Goal: Task Accomplishment & Management: Use online tool/utility

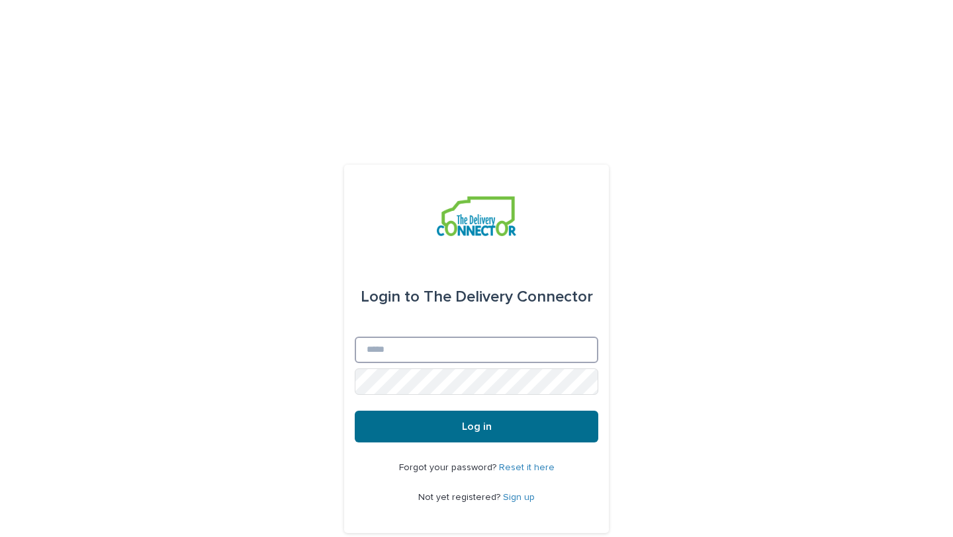
type input "**********"
click at [467, 421] on span "Log in" at bounding box center [477, 426] width 30 height 11
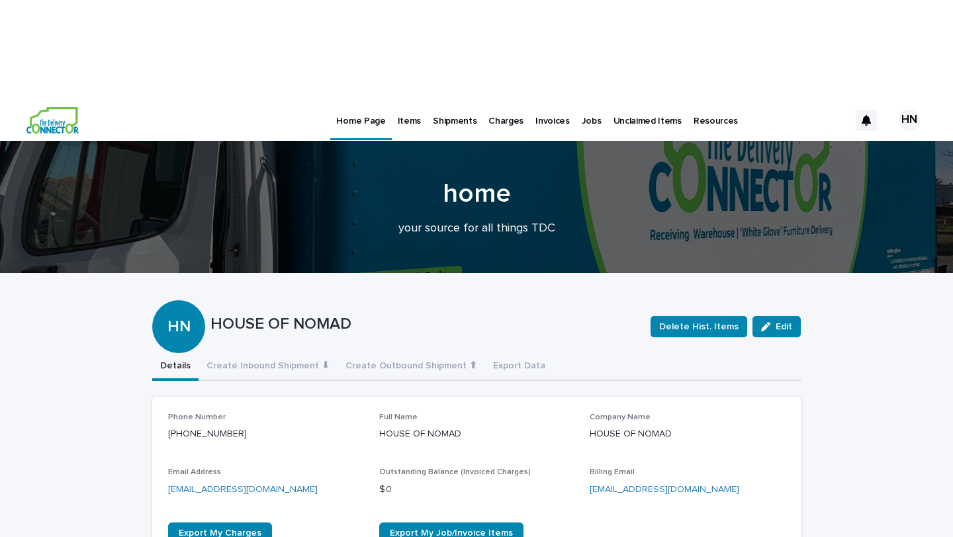
click at [399, 99] on p "Items" at bounding box center [409, 113] width 23 height 28
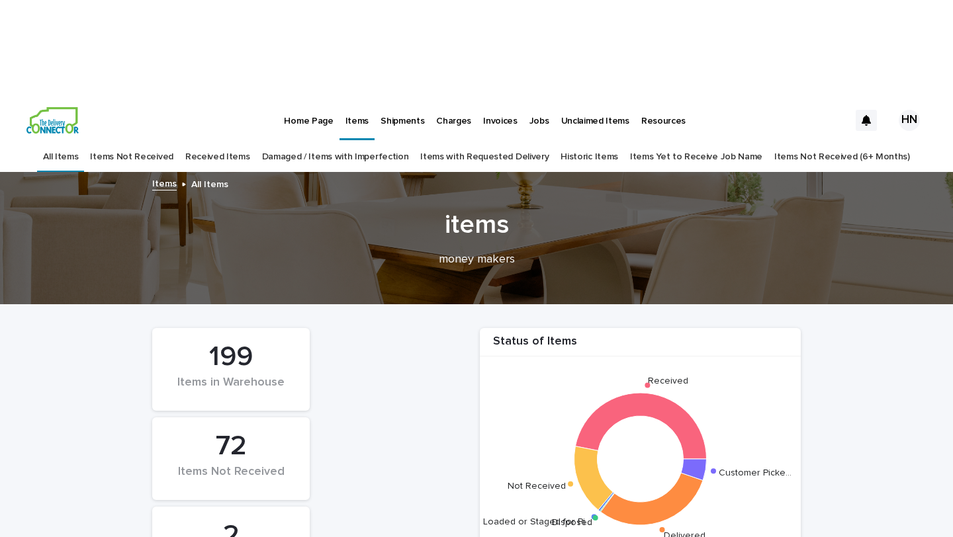
click at [249, 142] on link "Received Items" at bounding box center [217, 157] width 65 height 31
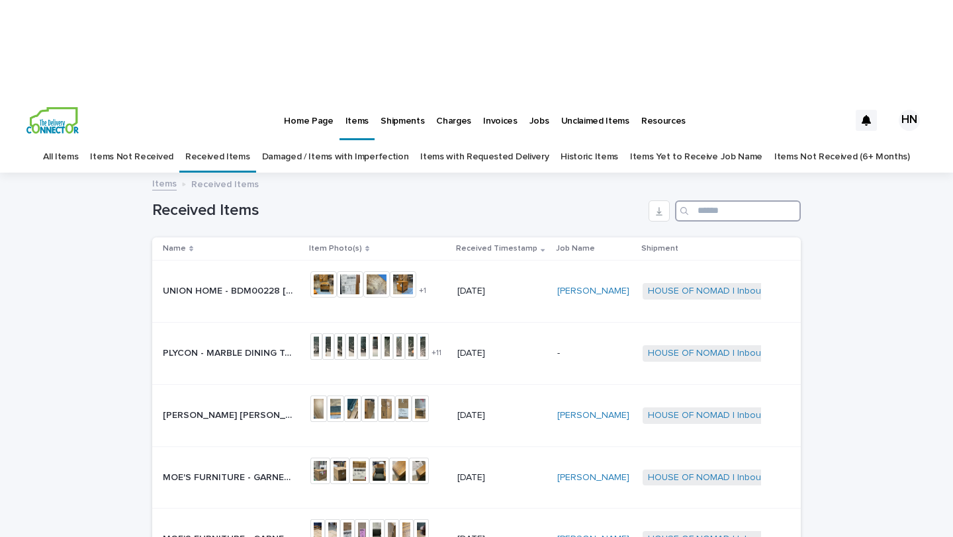
click at [704, 200] on input "Search" at bounding box center [738, 210] width 126 height 21
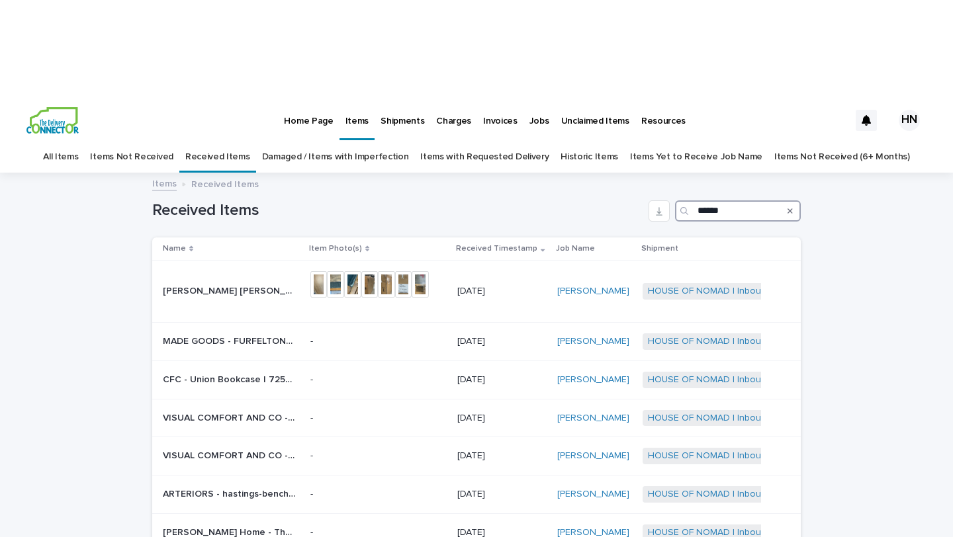
type input "******"
click at [593, 99] on p "Unclaimed Items" at bounding box center [595, 113] width 68 height 28
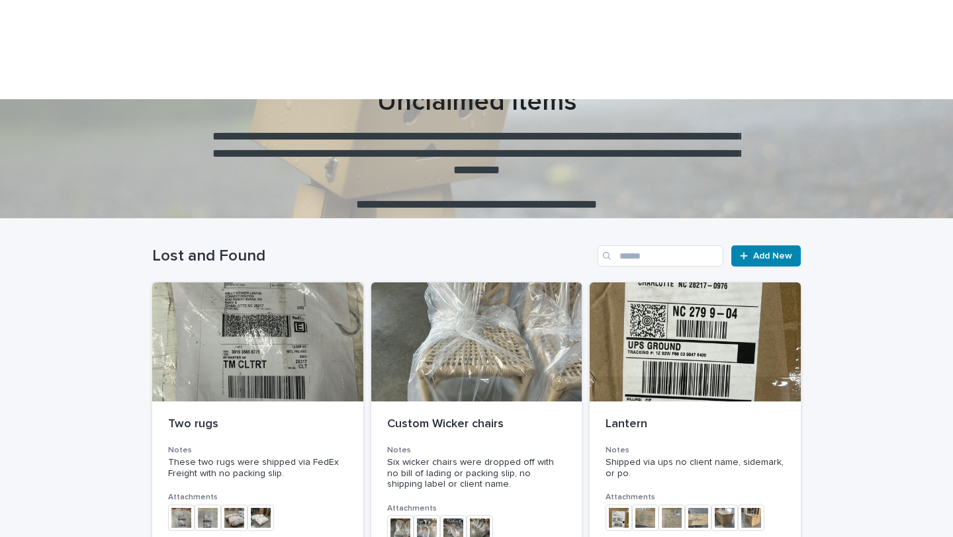
scroll to position [99, 0]
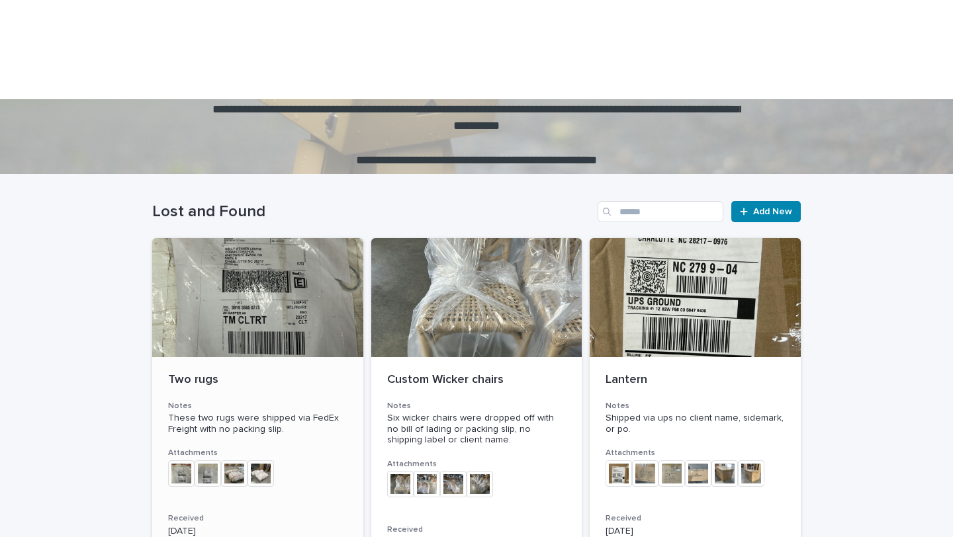
click at [202, 460] on img at bounding box center [207, 473] width 26 height 26
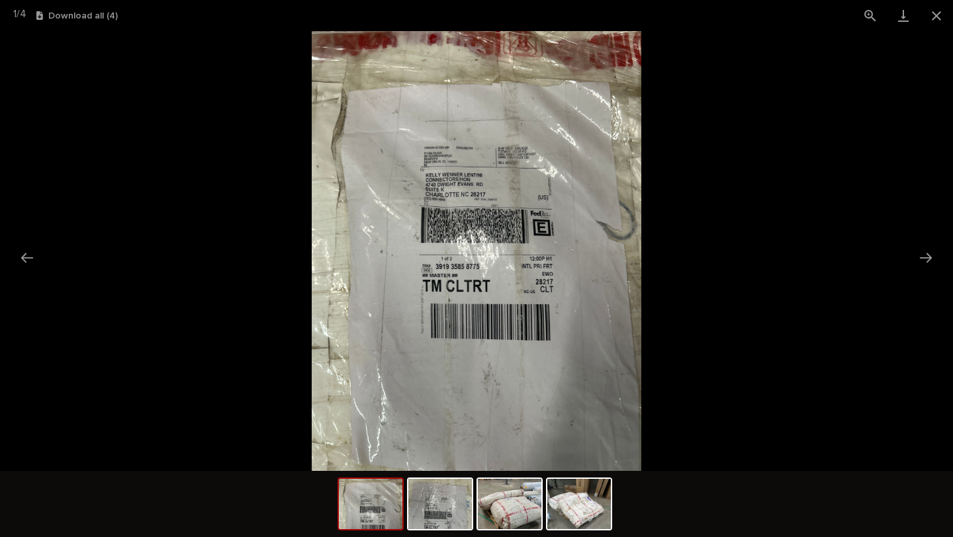
click at [755, 271] on picture at bounding box center [476, 251] width 953 height 440
click at [937, 15] on button "Close gallery" at bounding box center [935, 15] width 33 height 31
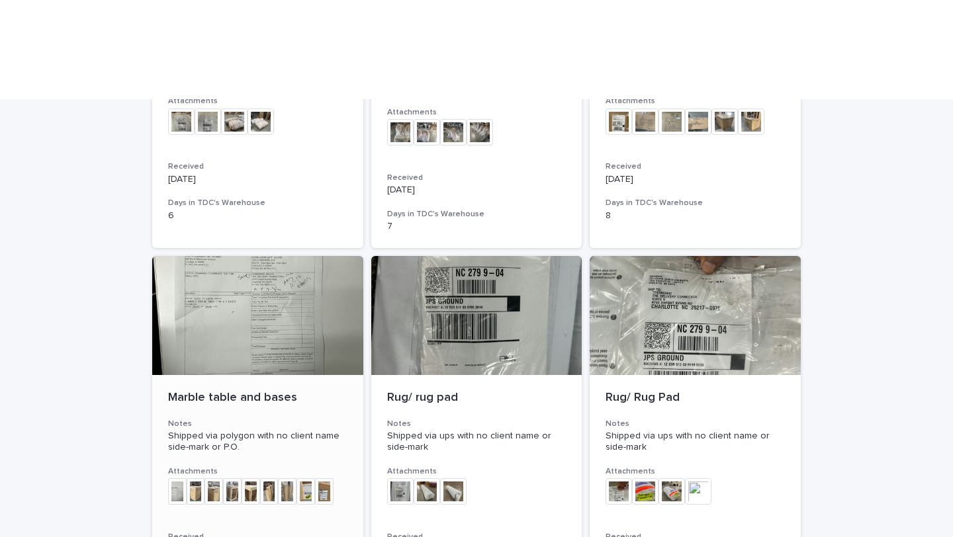
scroll to position [469, 0]
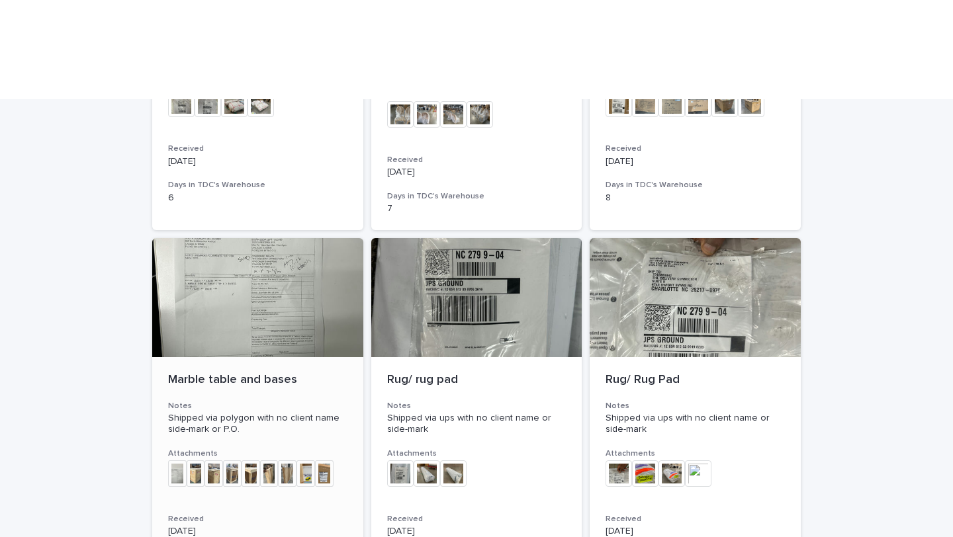
click at [177, 460] on img at bounding box center [177, 473] width 19 height 26
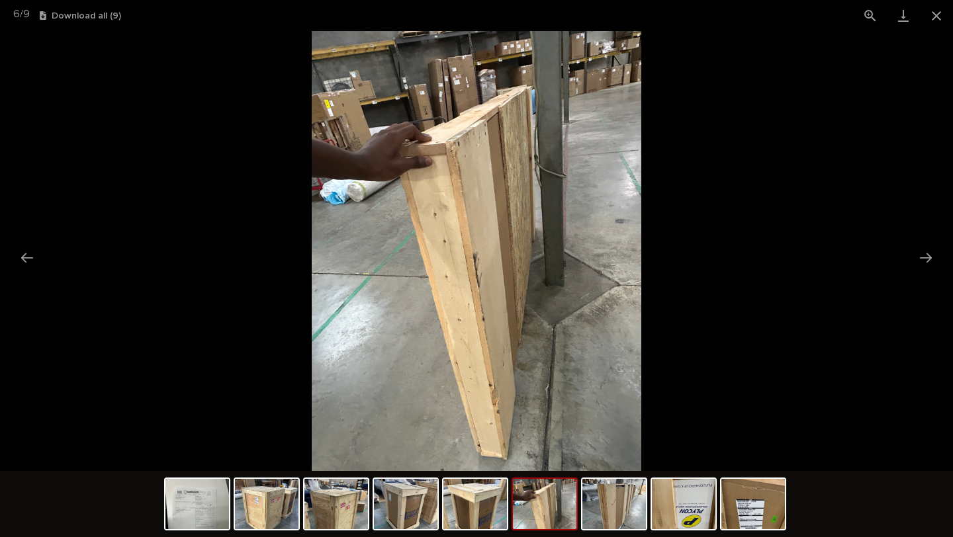
scroll to position [0, 0]
click at [144, 319] on picture at bounding box center [476, 251] width 953 height 440
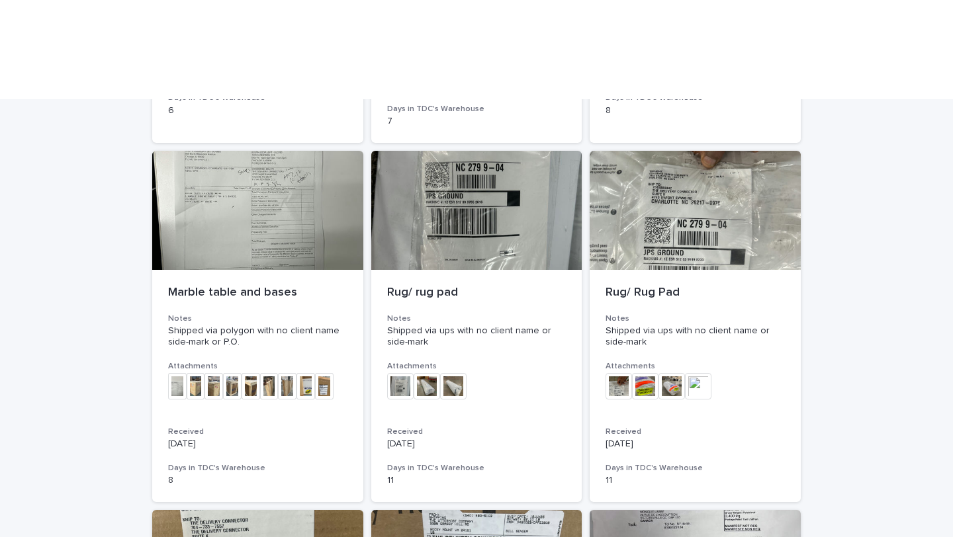
scroll to position [513, 0]
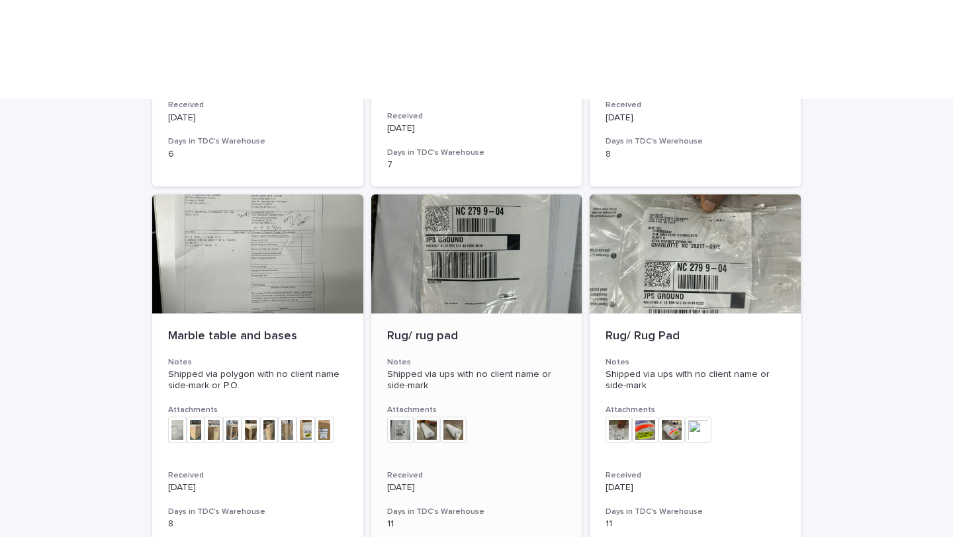
click at [398, 417] on img at bounding box center [400, 430] width 26 height 26
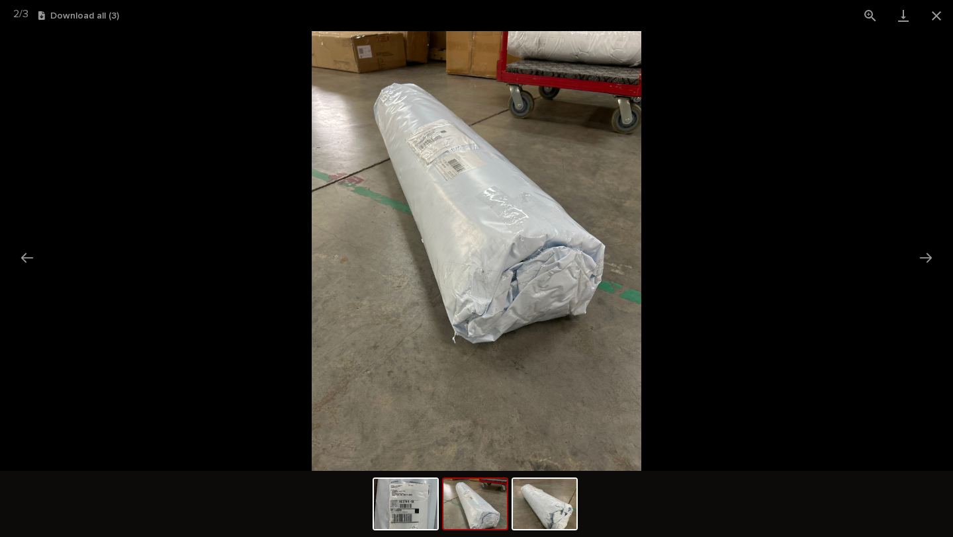
click at [699, 257] on picture at bounding box center [476, 251] width 953 height 440
click at [937, 13] on button "Close gallery" at bounding box center [935, 15] width 33 height 31
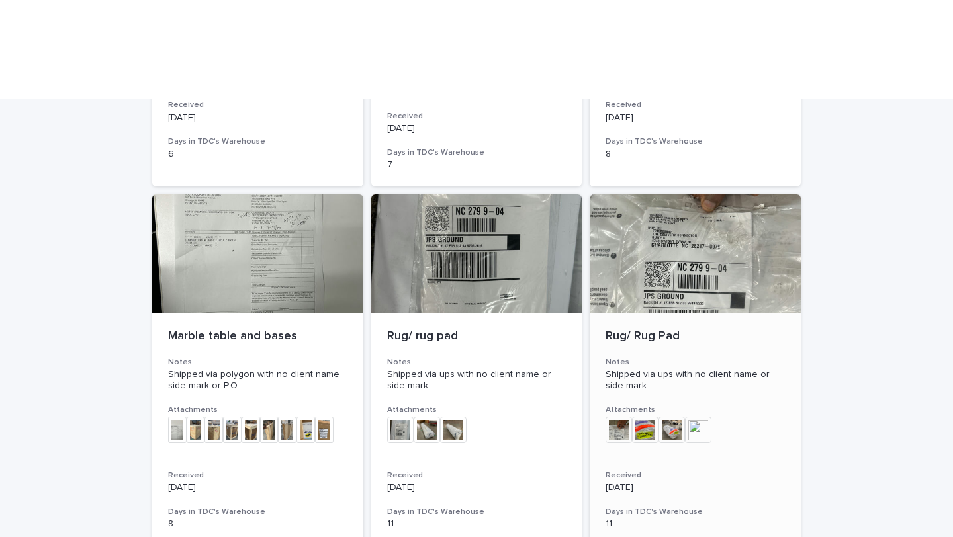
click at [617, 417] on img at bounding box center [618, 430] width 26 height 26
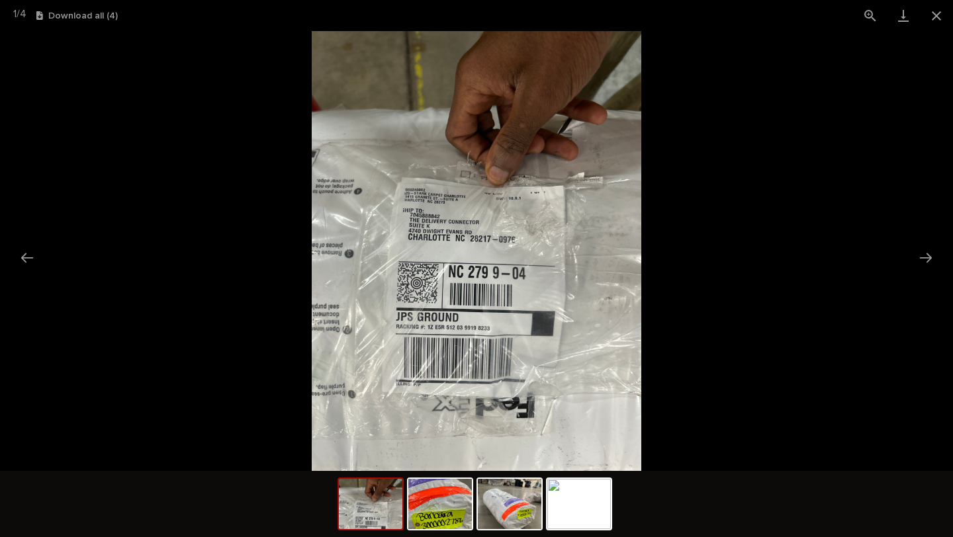
click at [758, 285] on picture at bounding box center [476, 251] width 953 height 440
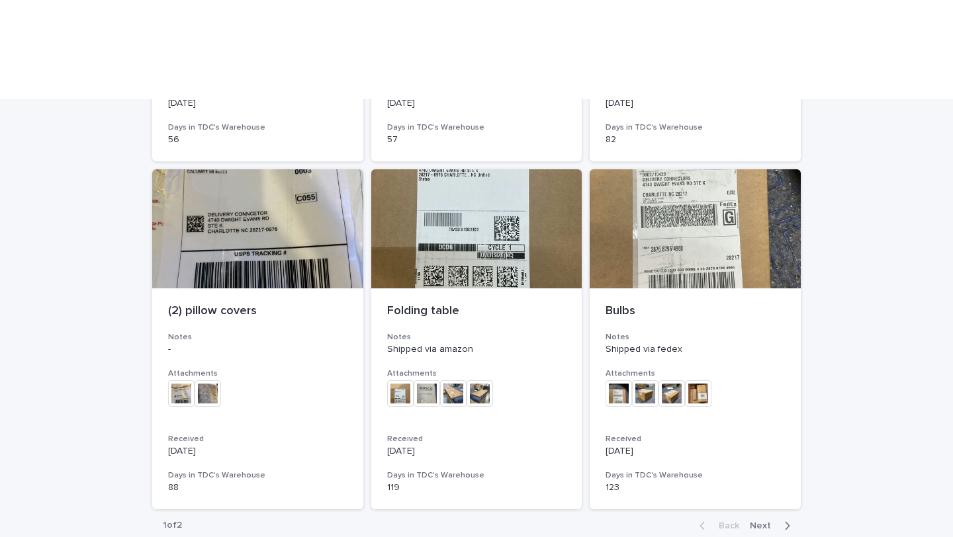
scroll to position [1254, 0]
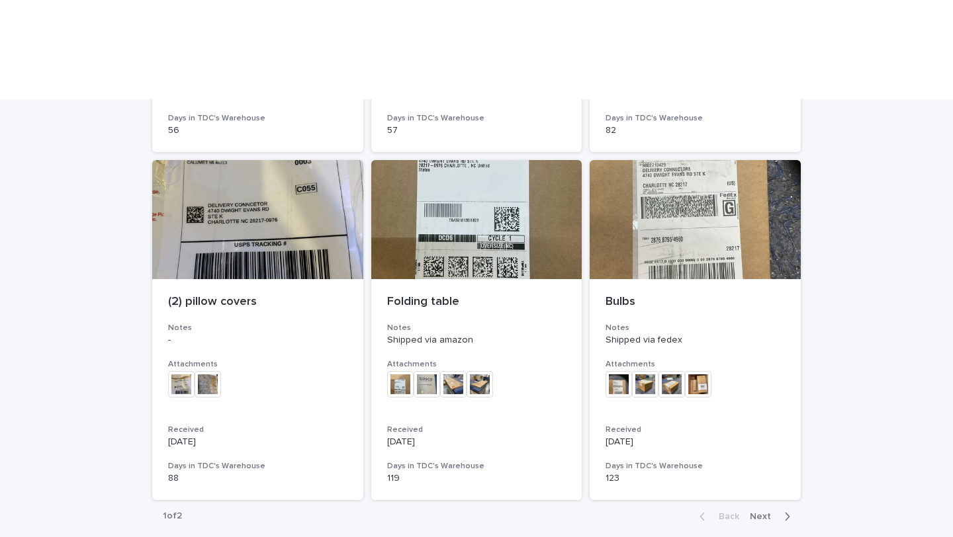
click at [775, 512] on span "Next" at bounding box center [763, 516] width 29 height 9
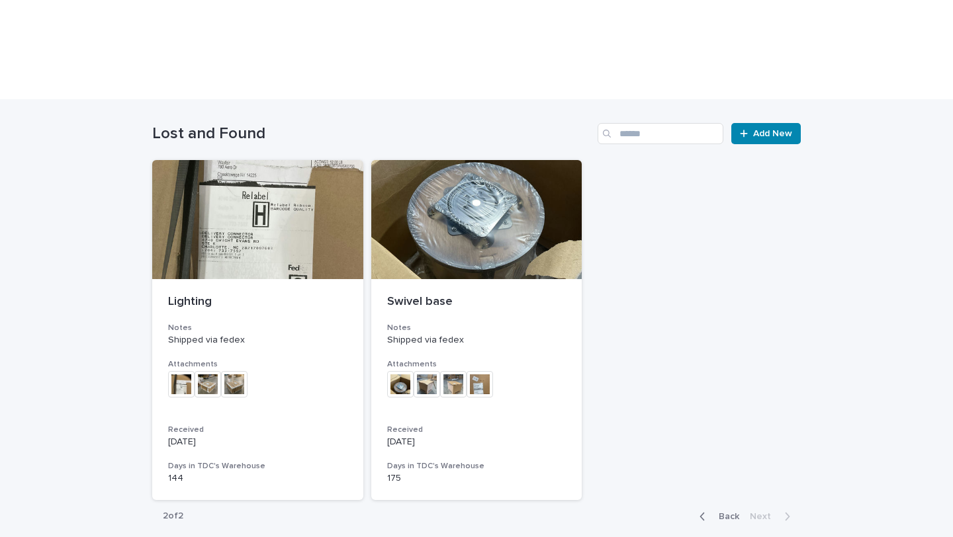
scroll to position [177, 0]
click at [725, 512] on span "Back" at bounding box center [724, 516] width 28 height 9
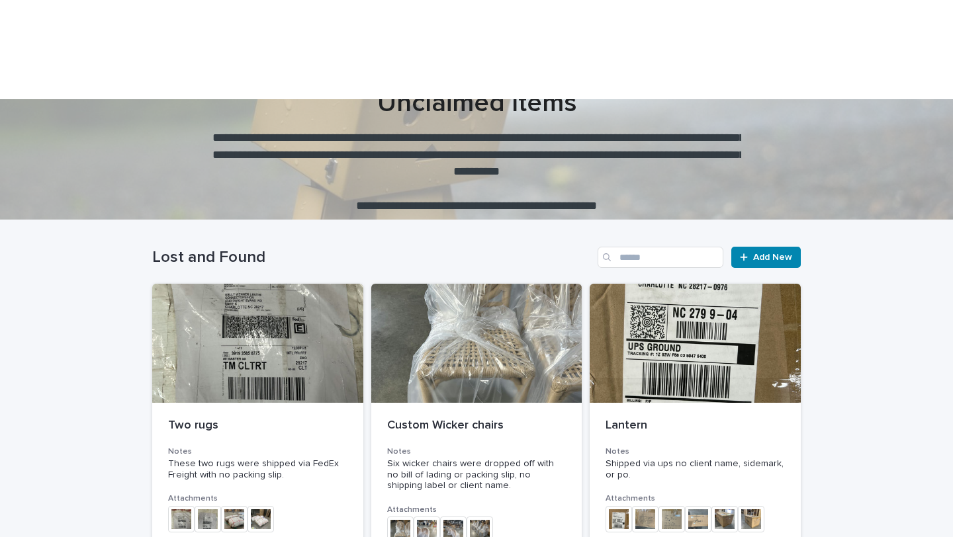
scroll to position [93, 0]
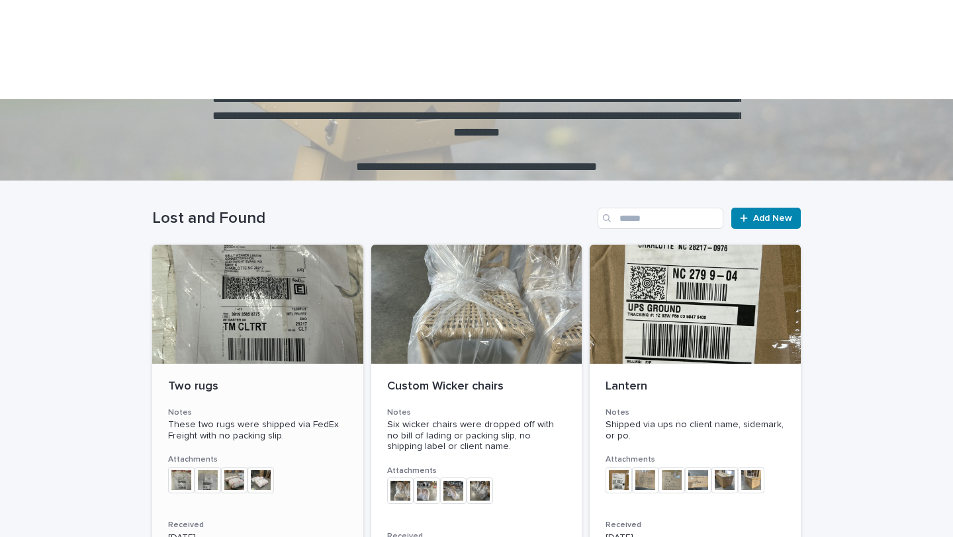
click at [204, 380] on p "Two rugs" at bounding box center [257, 387] width 179 height 15
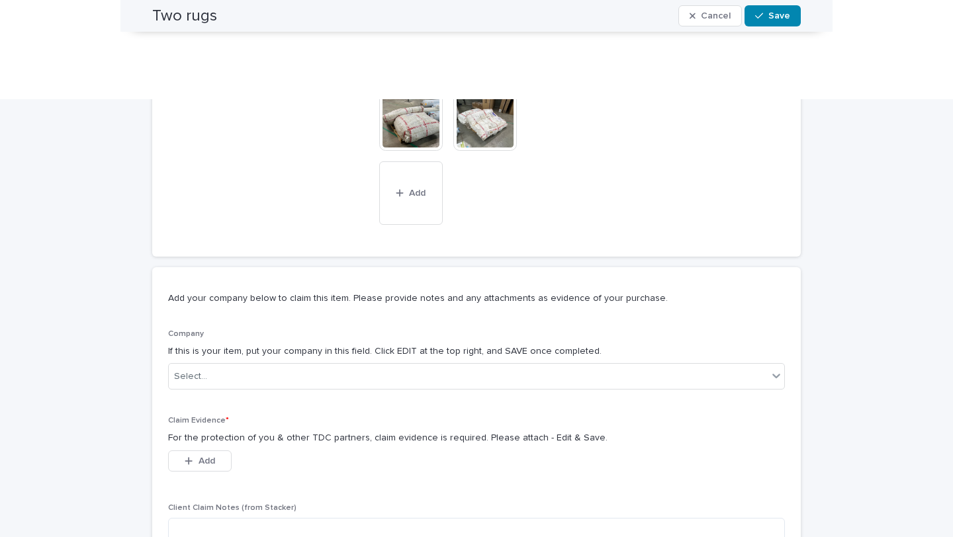
scroll to position [650, 0]
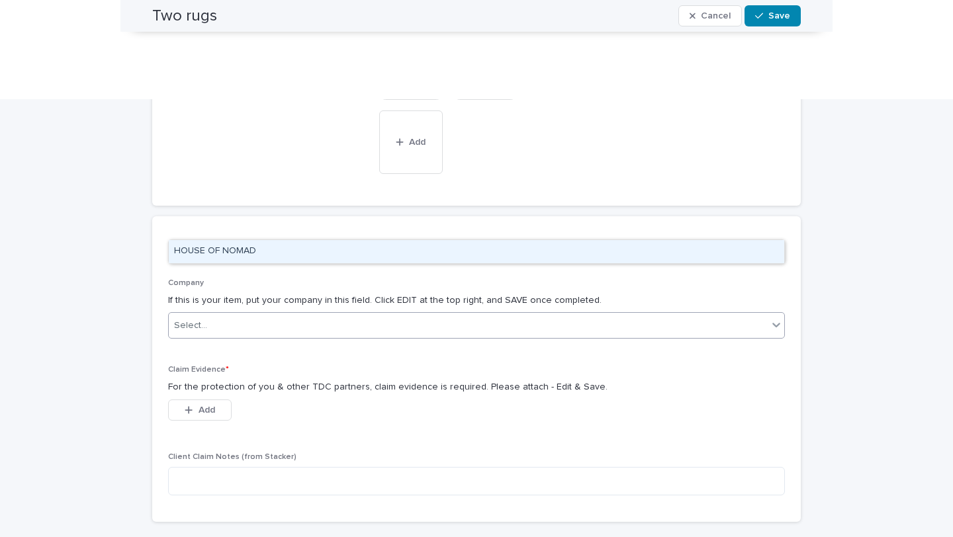
click at [508, 315] on div "Select..." at bounding box center [468, 326] width 599 height 22
click at [474, 247] on div "HOUSE OF NOMAD" at bounding box center [476, 251] width 615 height 23
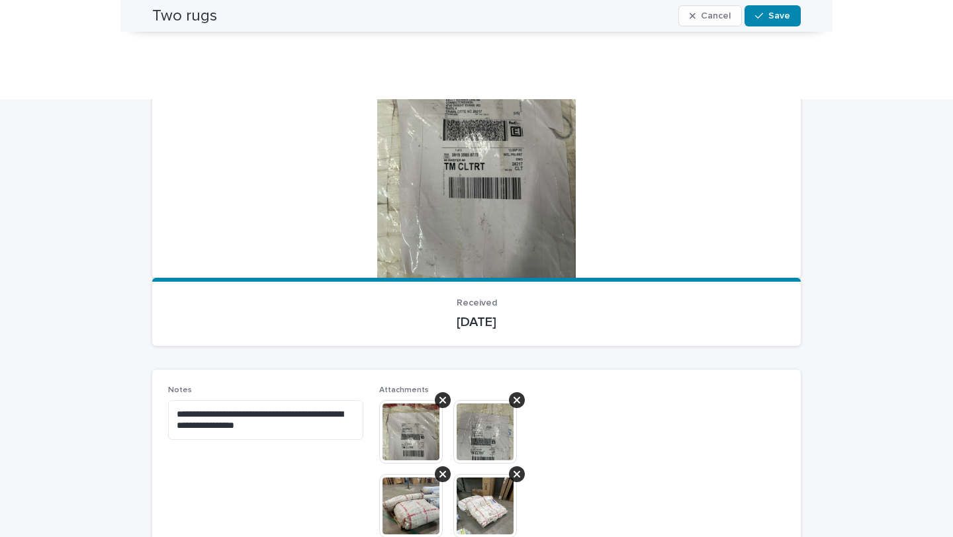
scroll to position [31, 0]
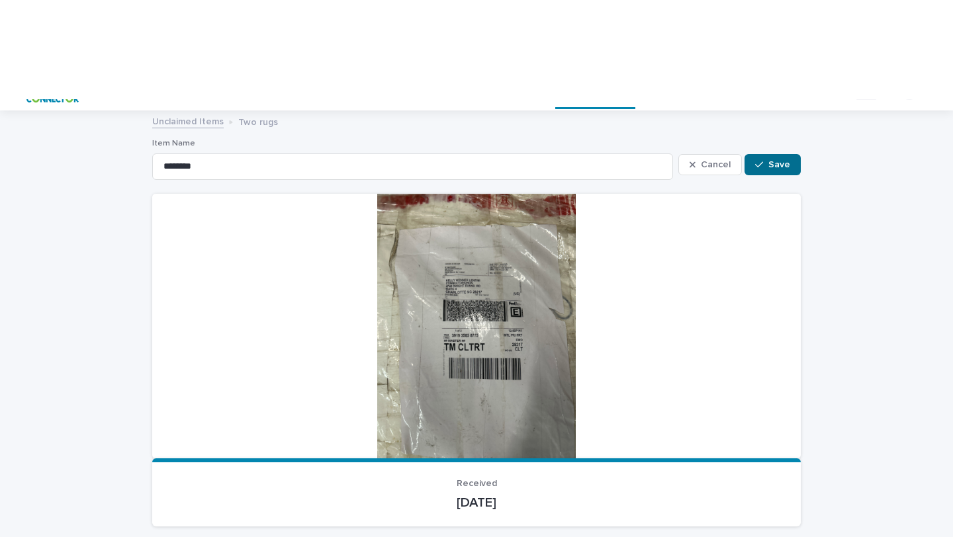
click at [780, 160] on span "Save" at bounding box center [779, 164] width 22 height 9
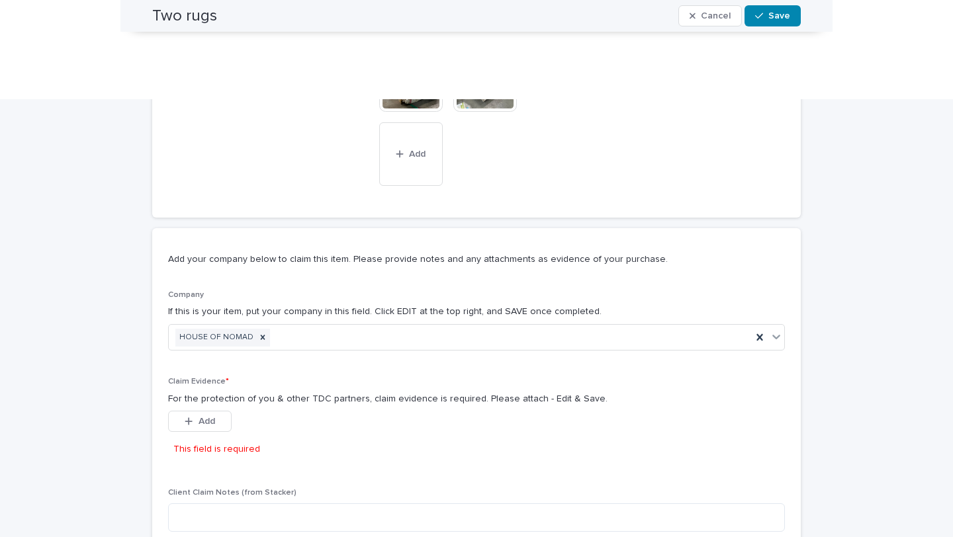
scroll to position [685, 0]
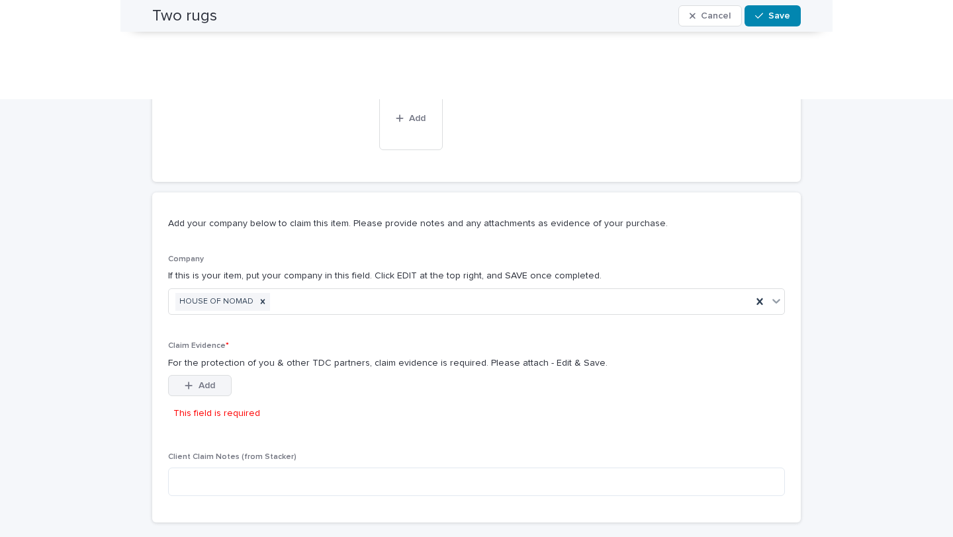
click at [214, 381] on span "Add" at bounding box center [206, 385] width 17 height 9
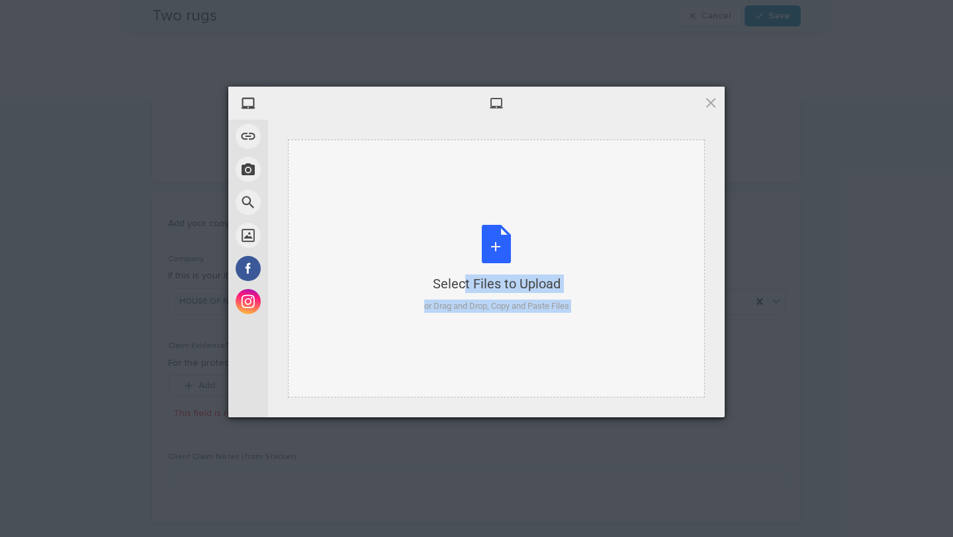
drag, startPoint x: 952, startPoint y: 450, endPoint x: 527, endPoint y: 242, distance: 473.3
click at [527, 242] on div "My Device Link (URL) Take Photo Web Search Unsplash Facebook Instagram Select F…" at bounding box center [476, 268] width 953 height 537
click at [477, 250] on div "Select Files to Upload or Drag and Drop, Copy and Paste Files" at bounding box center [496, 269] width 145 height 88
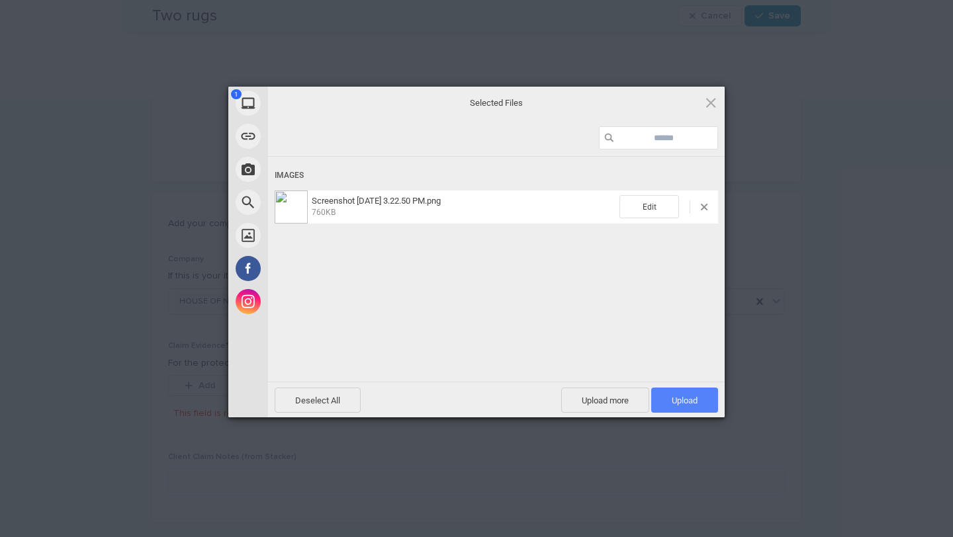
click at [683, 391] on span "Upload 1" at bounding box center [684, 400] width 67 height 25
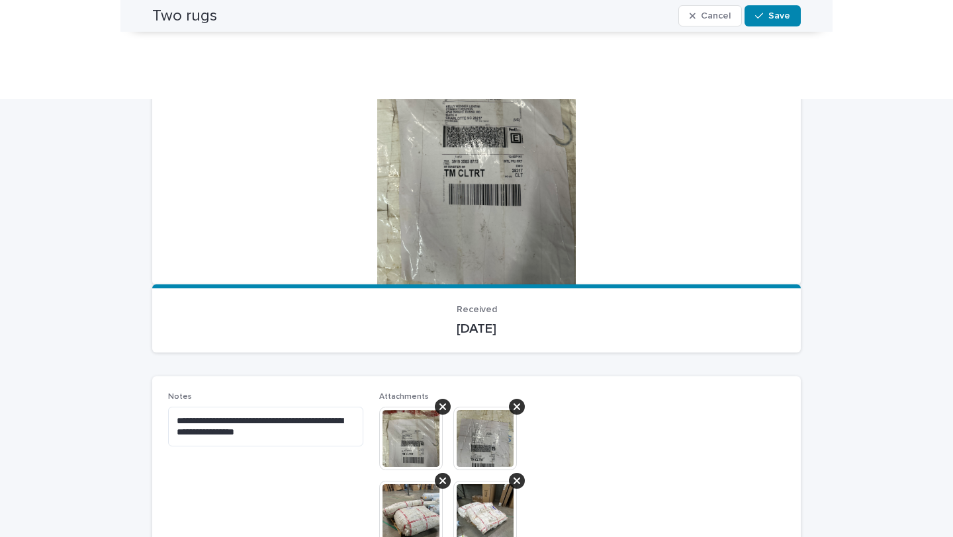
scroll to position [22, 0]
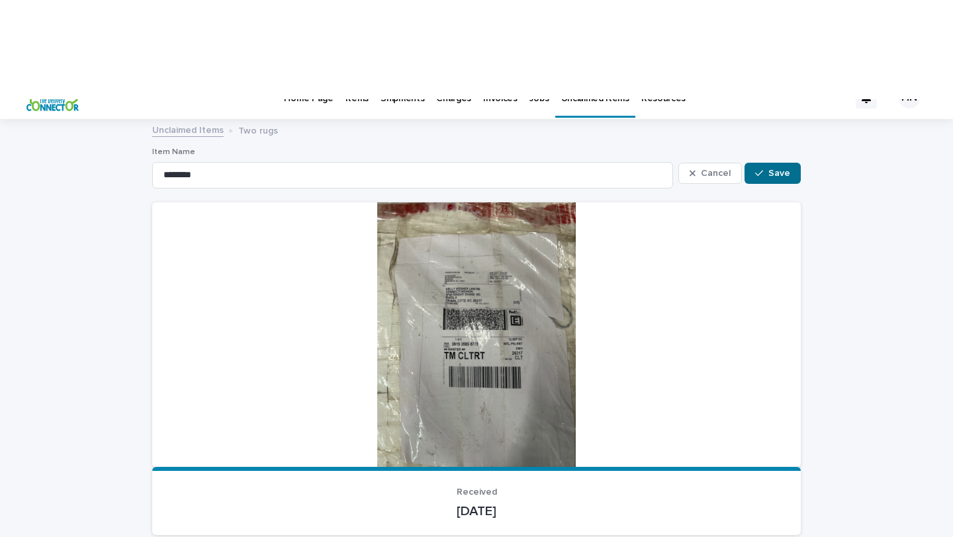
click at [770, 163] on button "Save" at bounding box center [772, 173] width 56 height 21
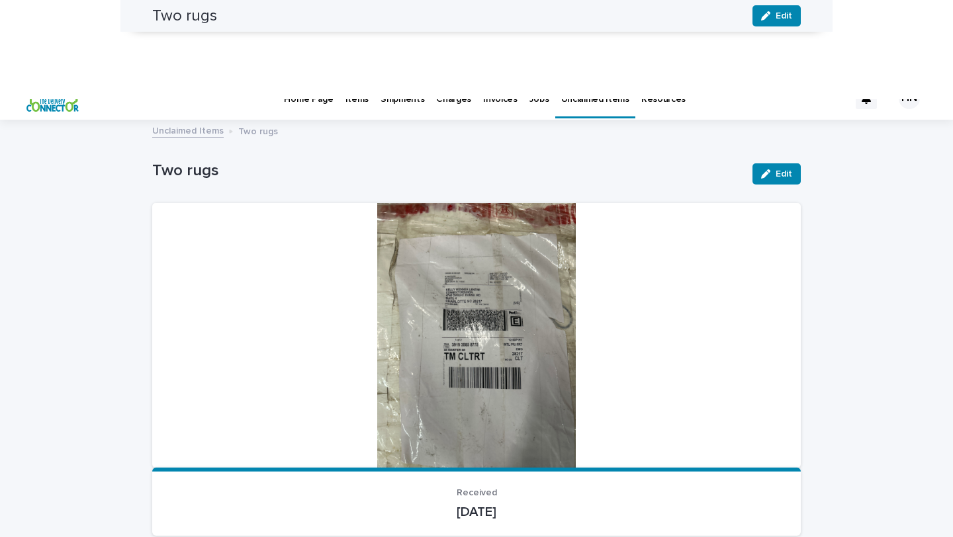
scroll to position [0, 0]
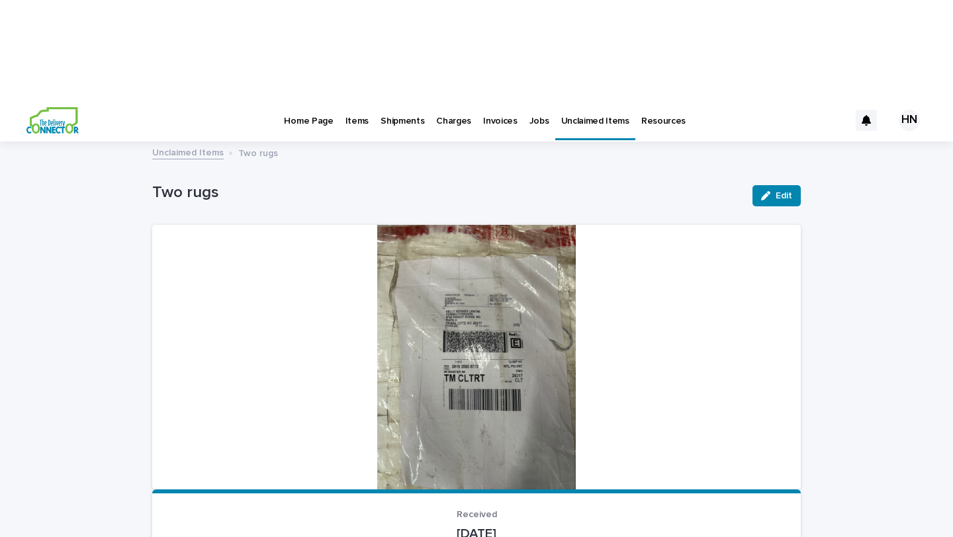
click at [585, 99] on p "Unclaimed Items" at bounding box center [595, 113] width 68 height 28
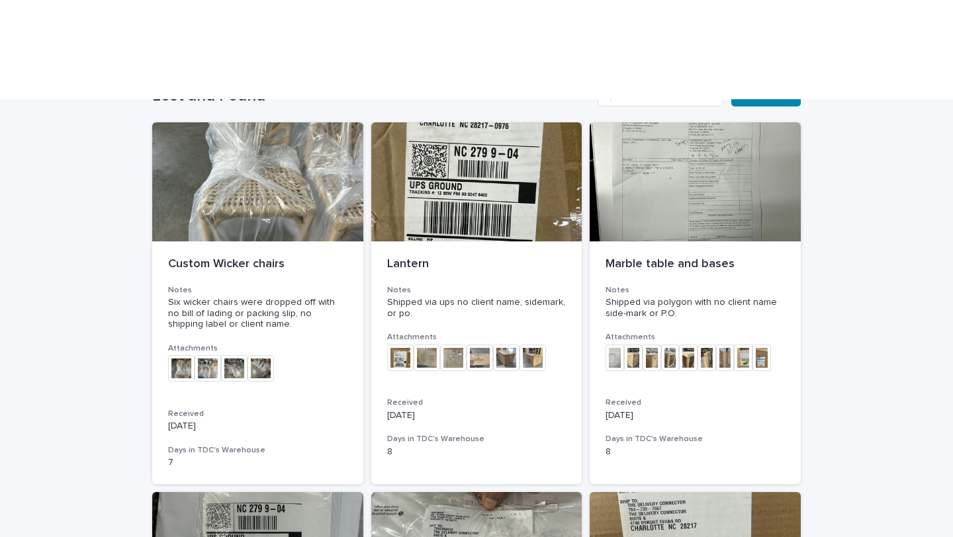
scroll to position [208, 0]
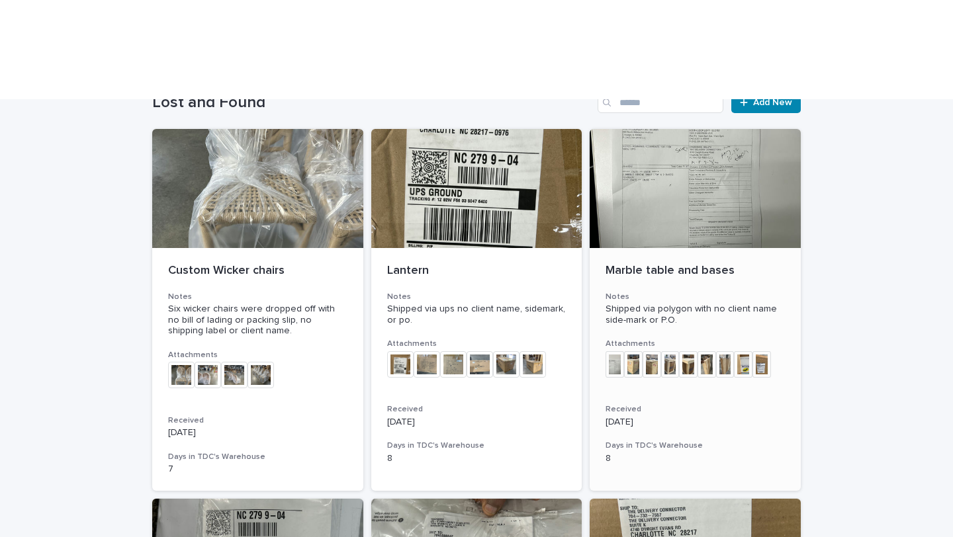
click at [689, 264] on p "Marble table and bases" at bounding box center [694, 271] width 179 height 15
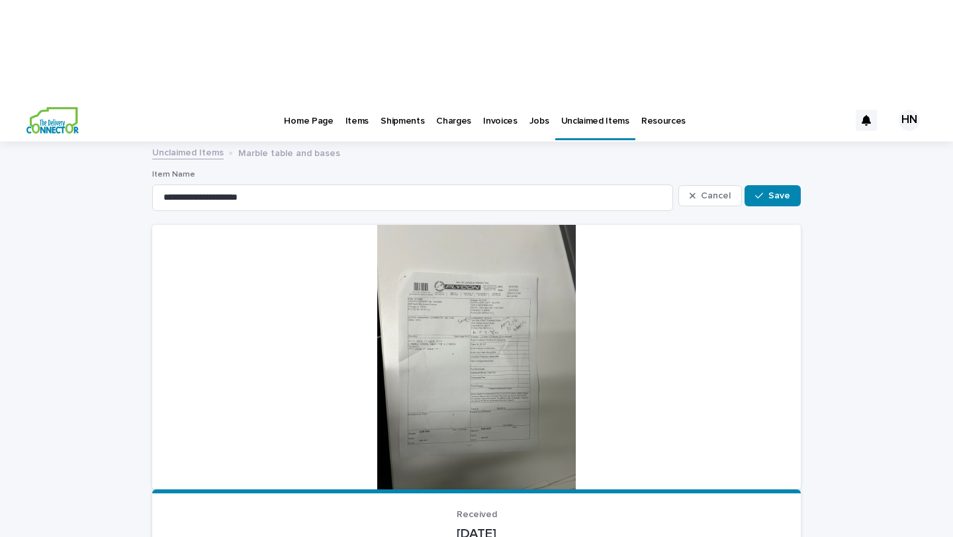
click at [525, 242] on div at bounding box center [476, 357] width 648 height 265
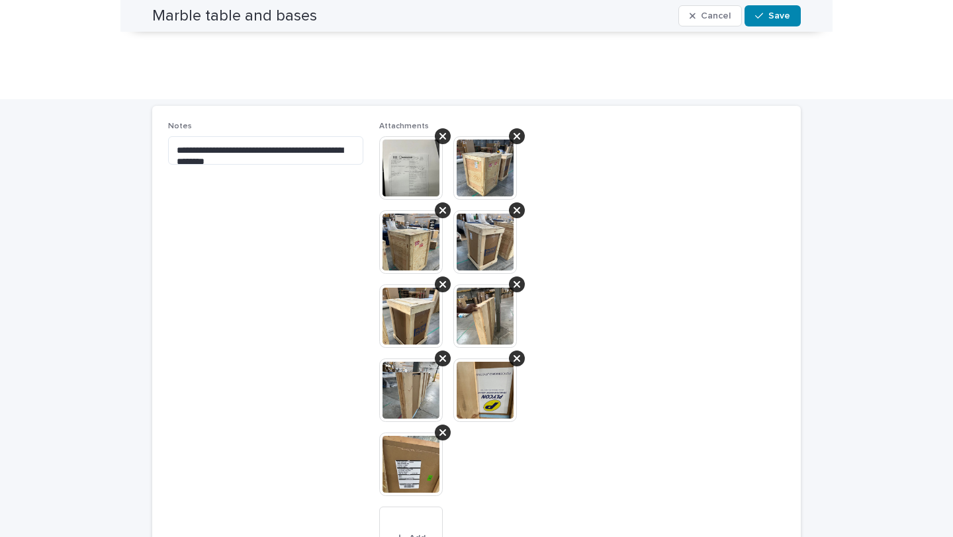
scroll to position [544, 0]
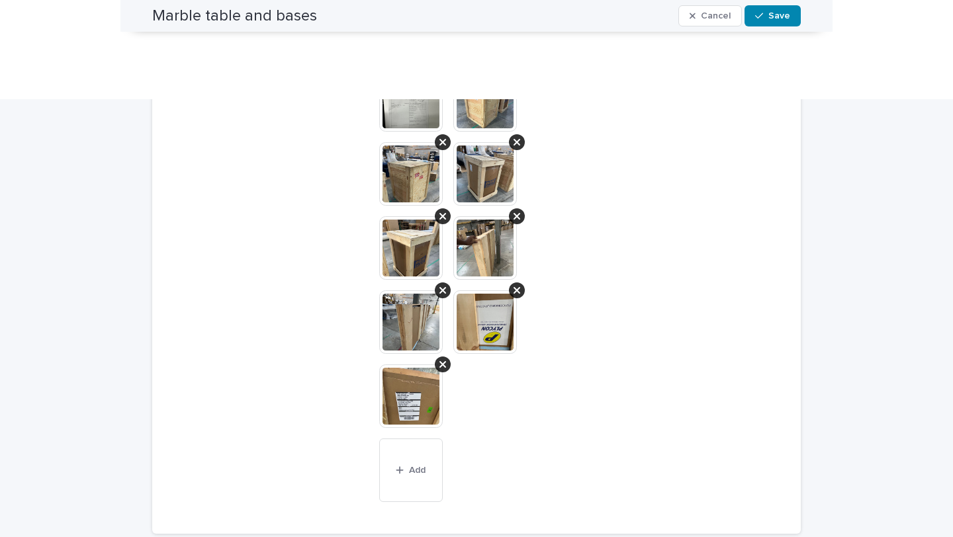
click at [415, 364] on img at bounding box center [411, 396] width 64 height 64
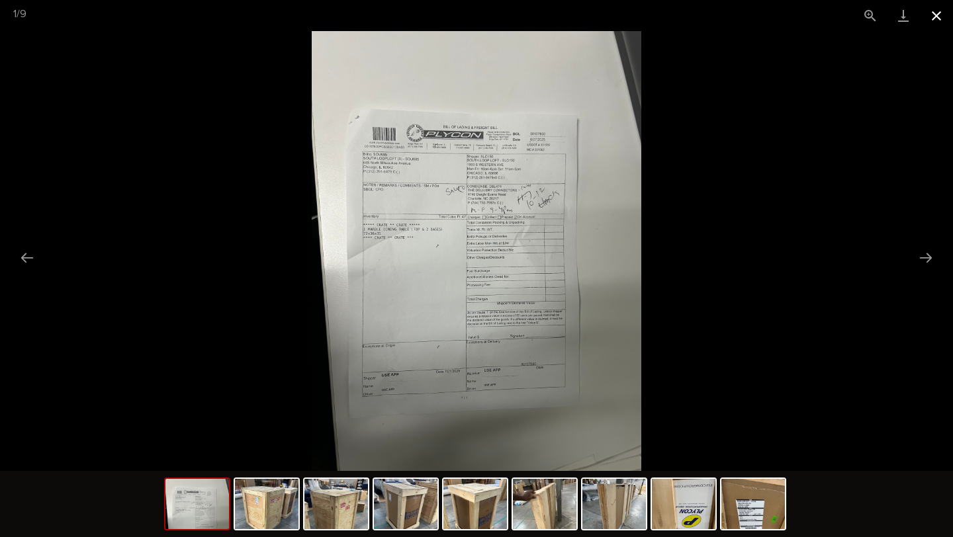
click at [938, 9] on button "Close gallery" at bounding box center [935, 15] width 33 height 31
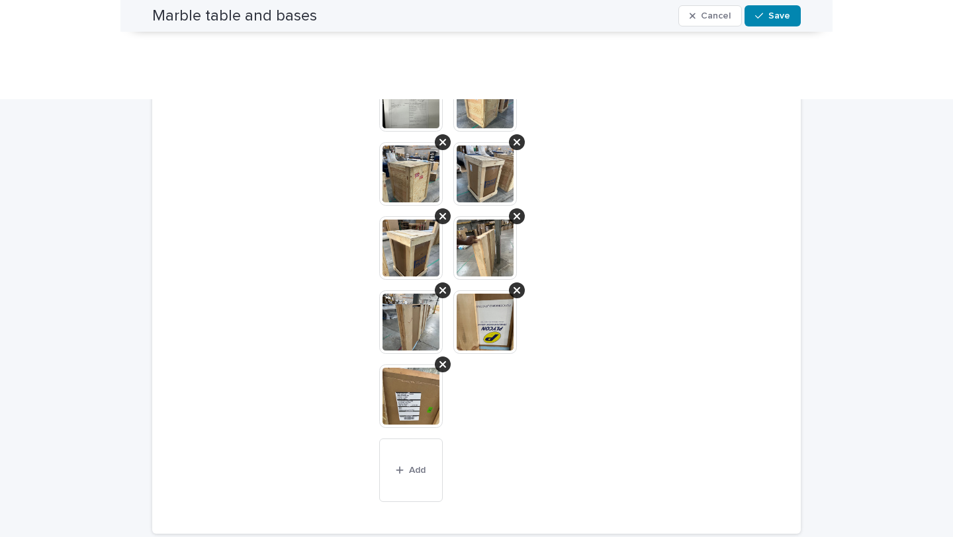
scroll to position [0, 0]
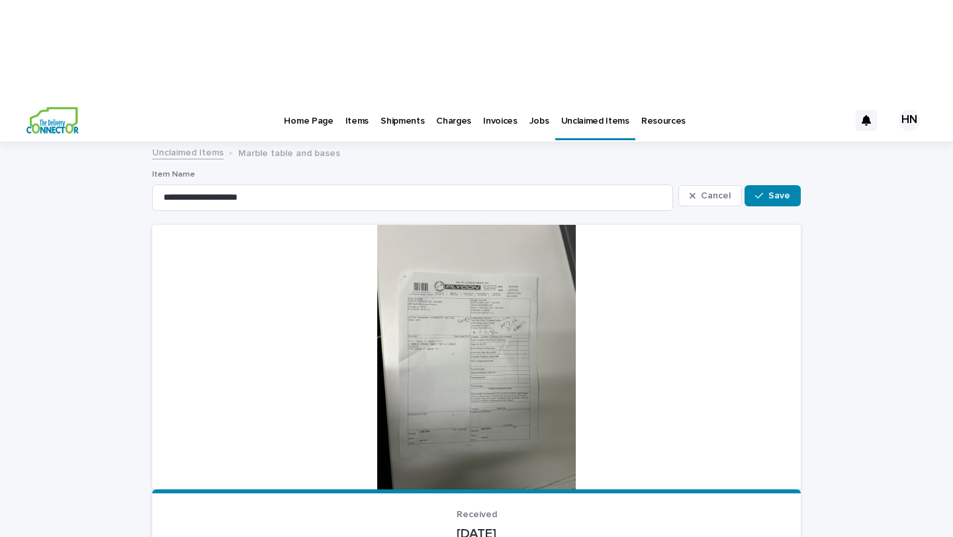
click at [359, 99] on p "Items" at bounding box center [356, 113] width 23 height 28
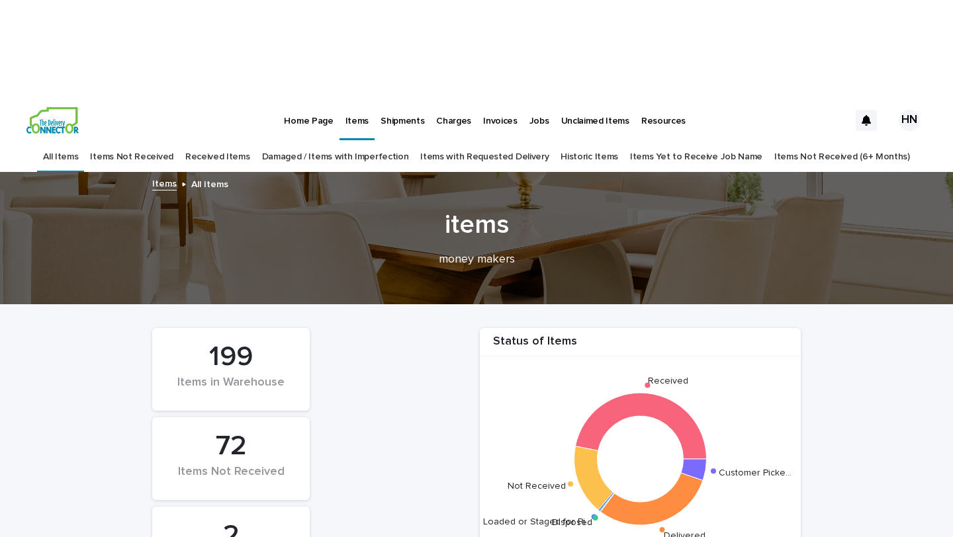
click at [241, 142] on link "Received Items" at bounding box center [217, 157] width 65 height 31
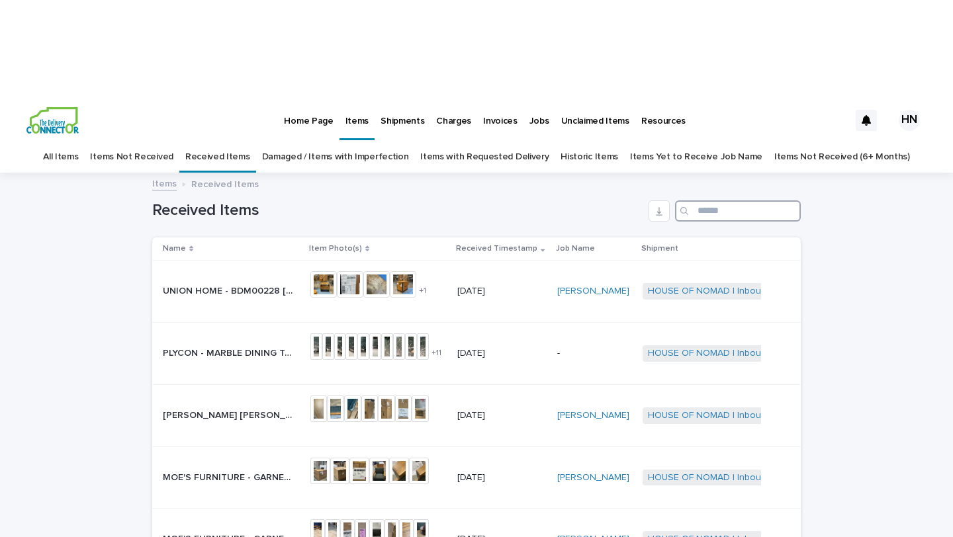
click at [762, 200] on input "Search" at bounding box center [738, 210] width 126 height 21
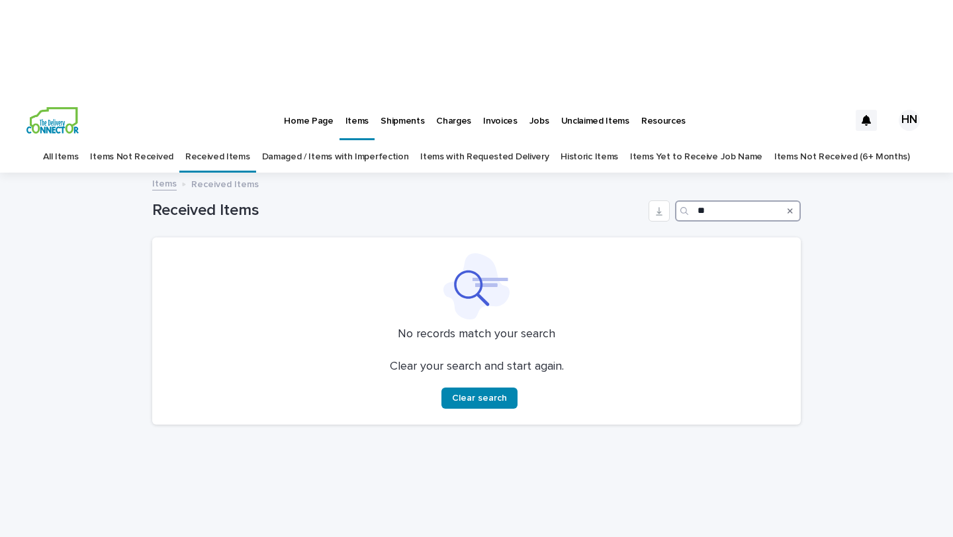
type input "*"
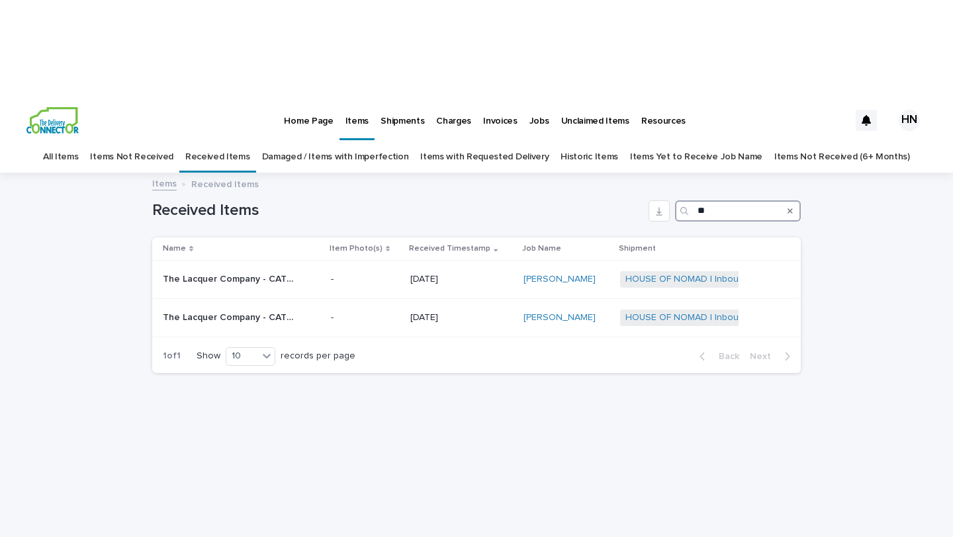
type input "*"
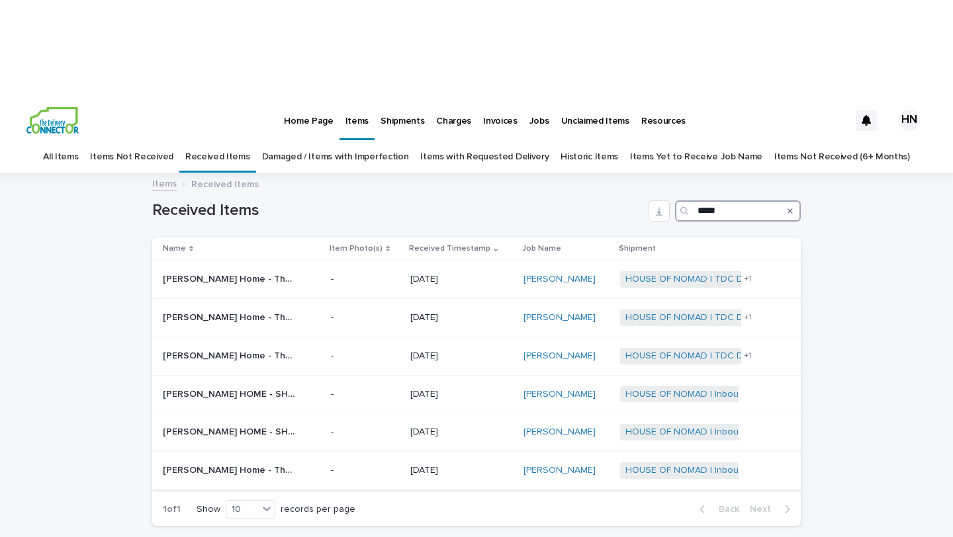
type input "*****"
click at [788, 208] on icon "Search" at bounding box center [789, 210] width 5 height 5
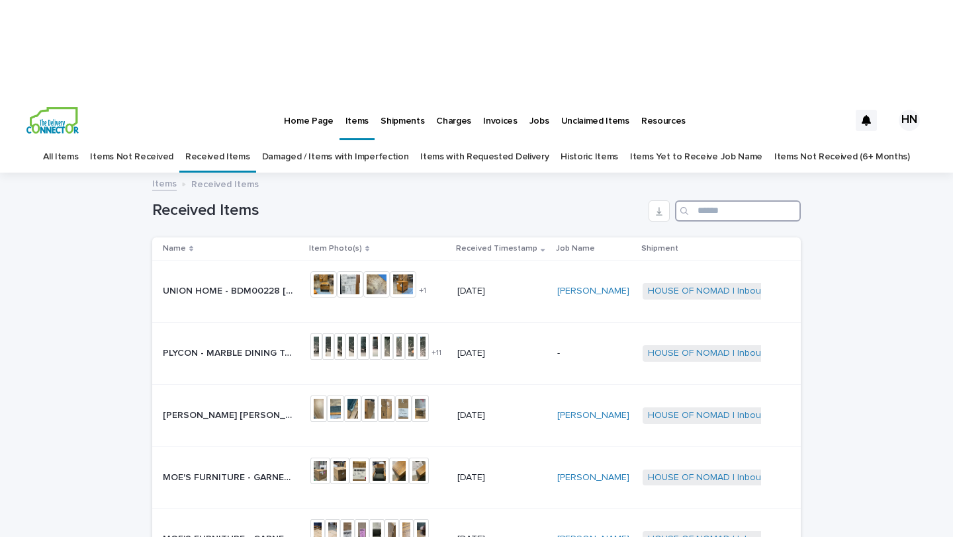
click at [734, 200] on input "Search" at bounding box center [738, 210] width 126 height 21
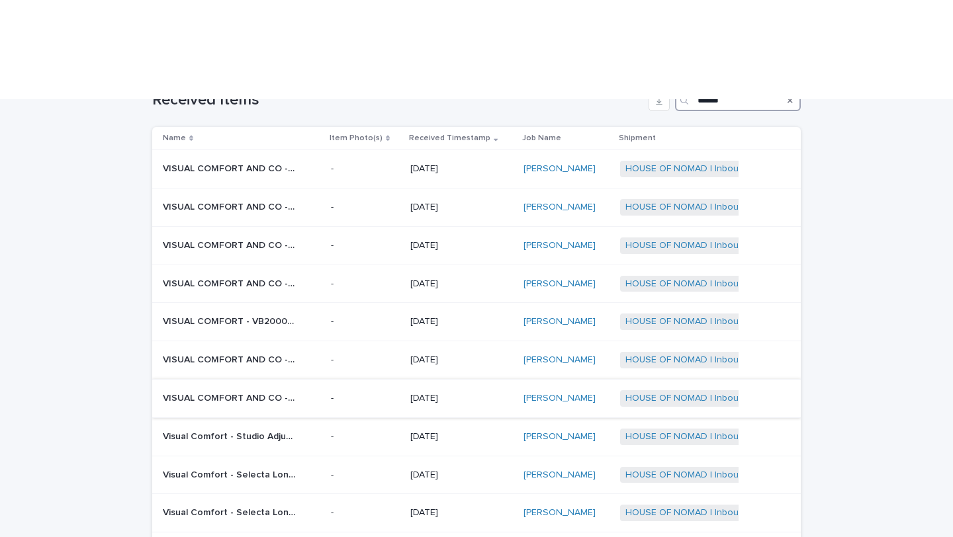
scroll to position [109, 0]
type input "******"
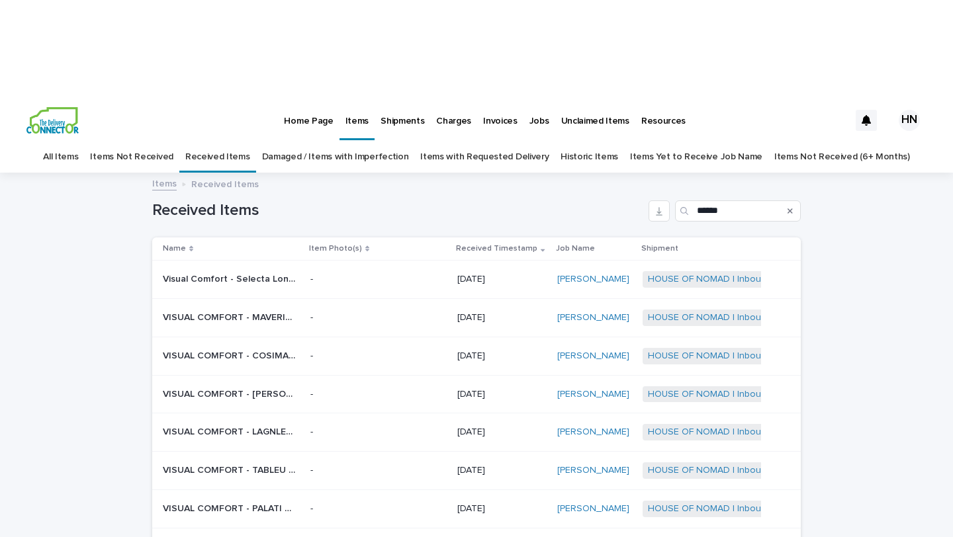
click at [790, 208] on icon "Search" at bounding box center [789, 210] width 5 height 5
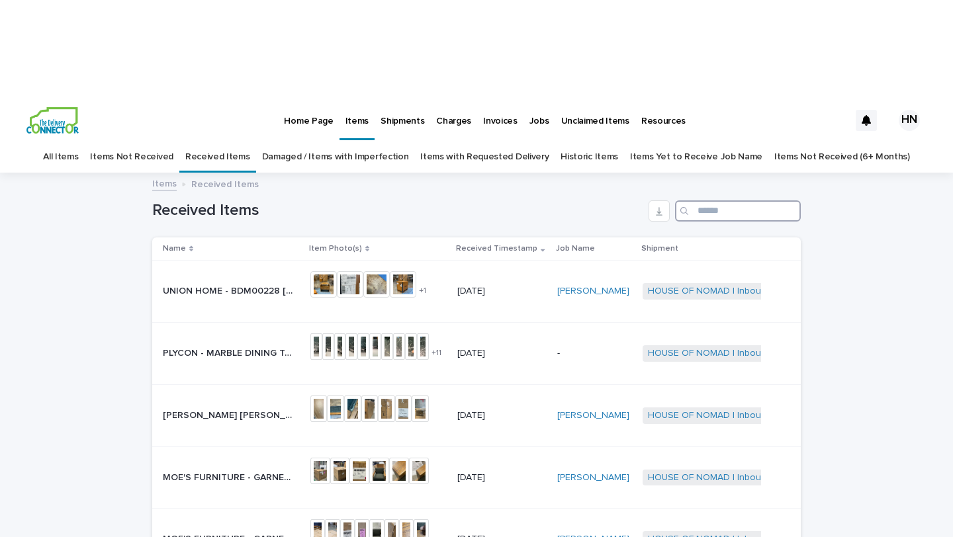
click at [755, 200] on input "Search" at bounding box center [738, 210] width 126 height 21
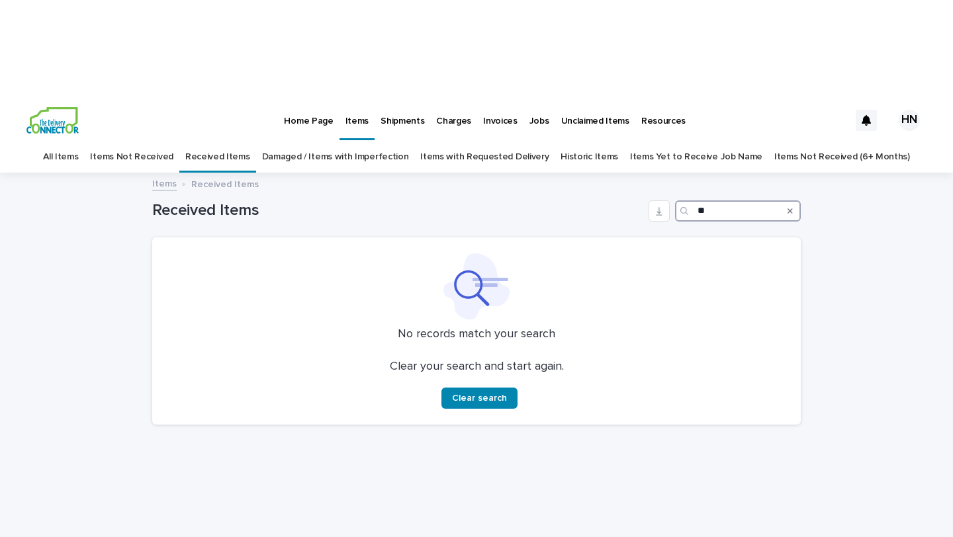
type input "*"
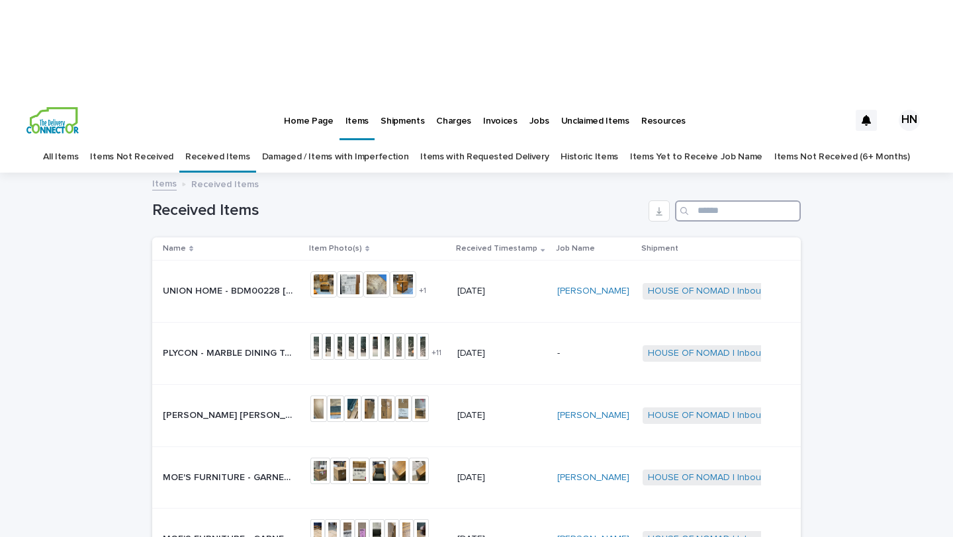
click at [742, 200] on input "Search" at bounding box center [738, 210] width 126 height 21
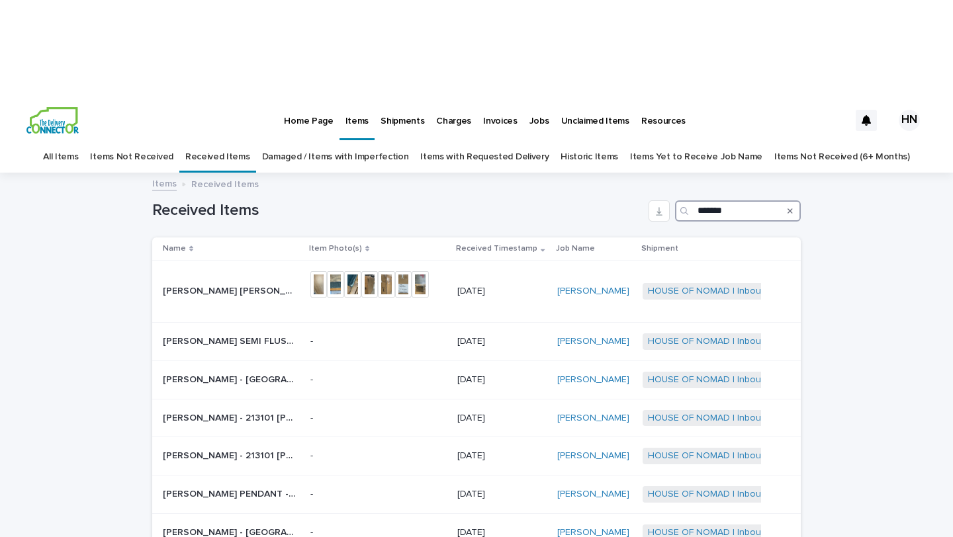
type input "*******"
click at [790, 208] on icon "Search" at bounding box center [789, 210] width 5 height 5
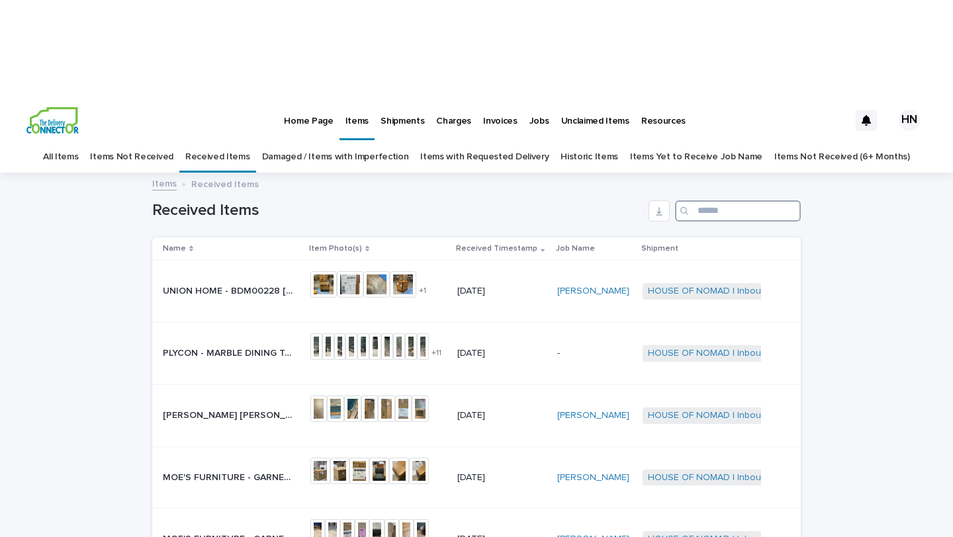
click at [762, 200] on input "Search" at bounding box center [738, 210] width 126 height 21
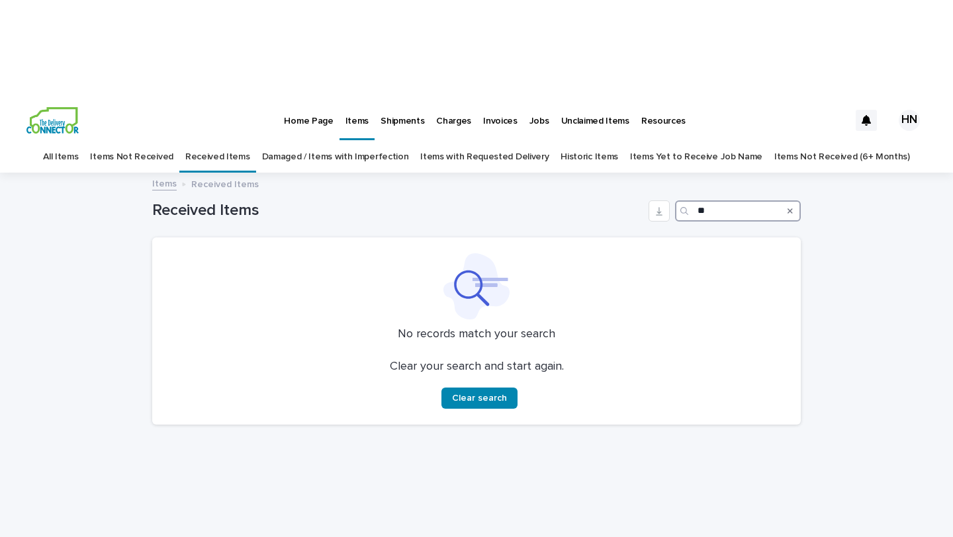
type input "*"
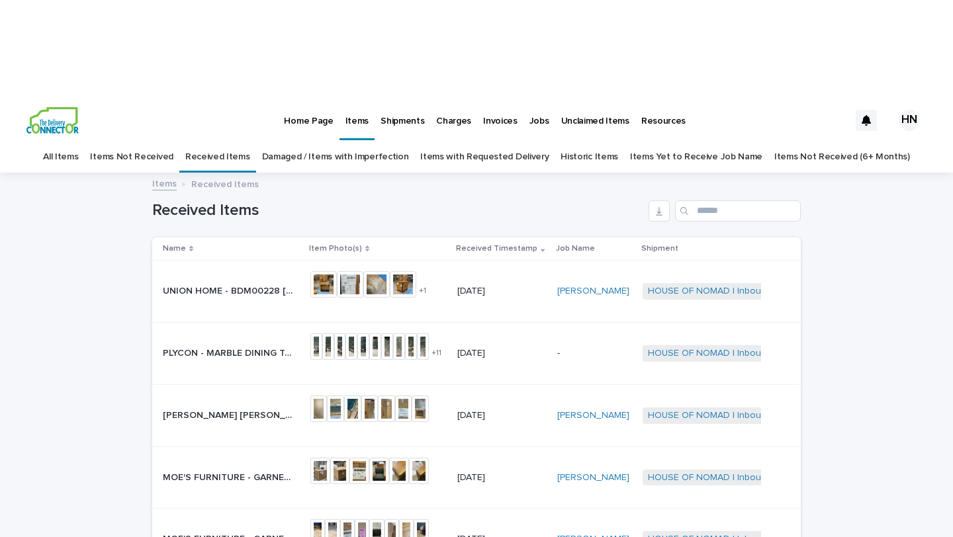
click at [278, 345] on p "PLYCON - MARBLE DINING TABLE | 74696" at bounding box center [230, 352] width 135 height 14
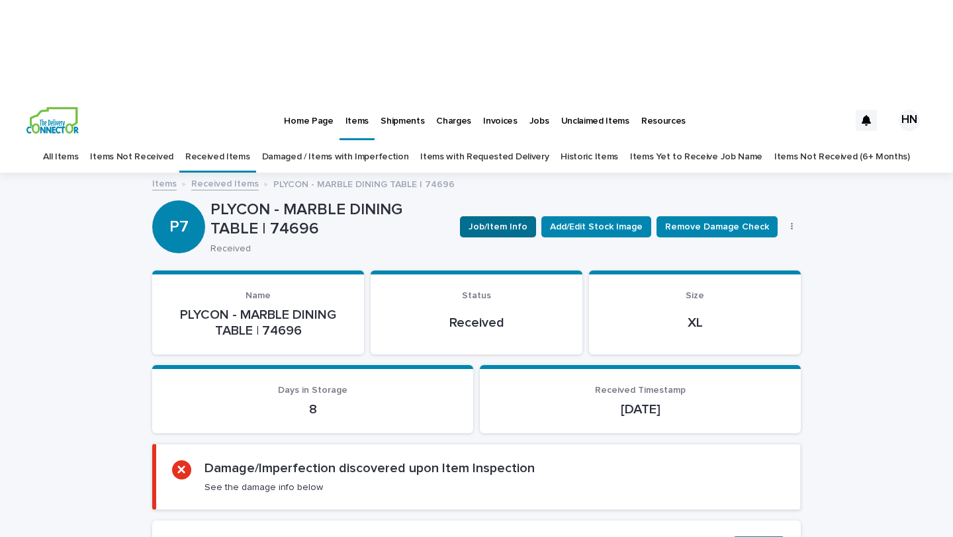
click at [511, 220] on span "Job/Item Info" at bounding box center [497, 226] width 59 height 13
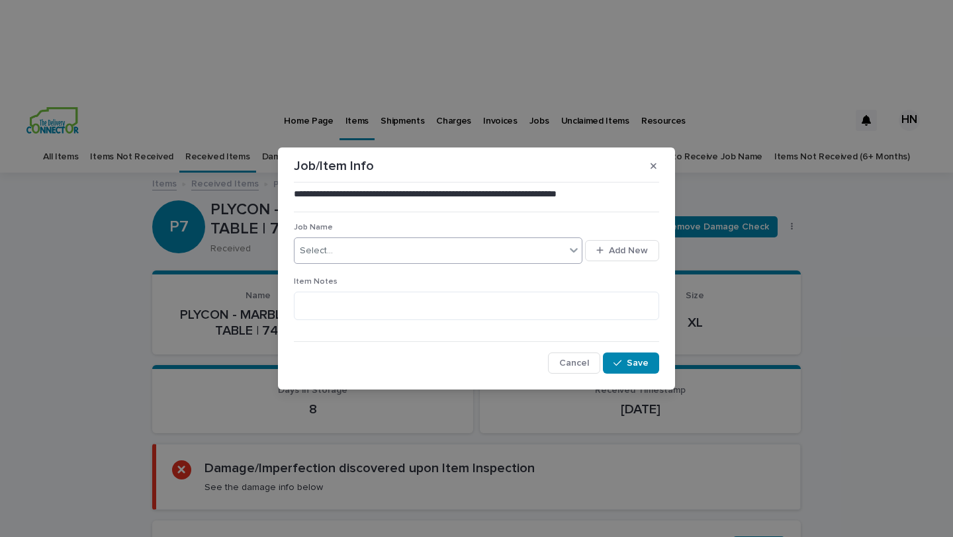
click at [486, 261] on div "Select..." at bounding box center [438, 250] width 288 height 26
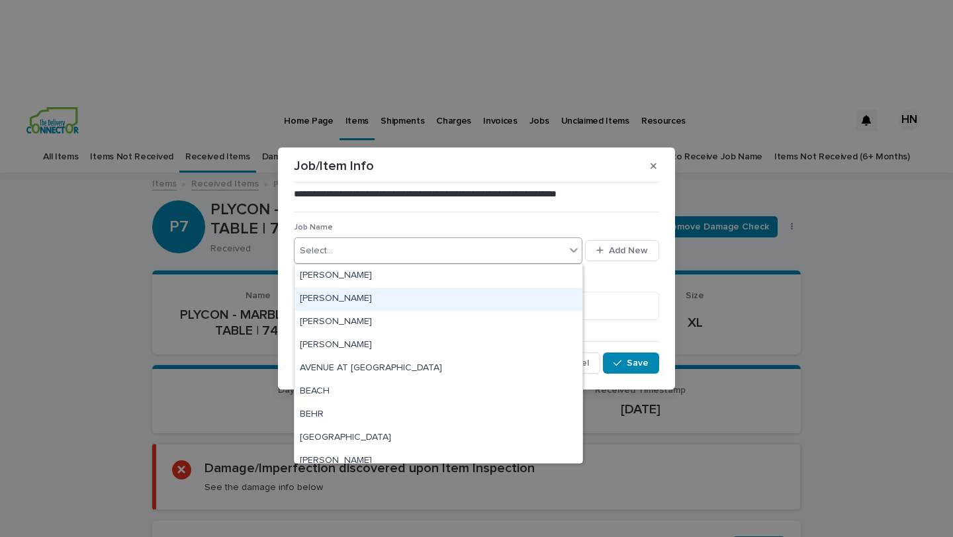
click at [471, 291] on div "[PERSON_NAME]" at bounding box center [438, 299] width 288 height 23
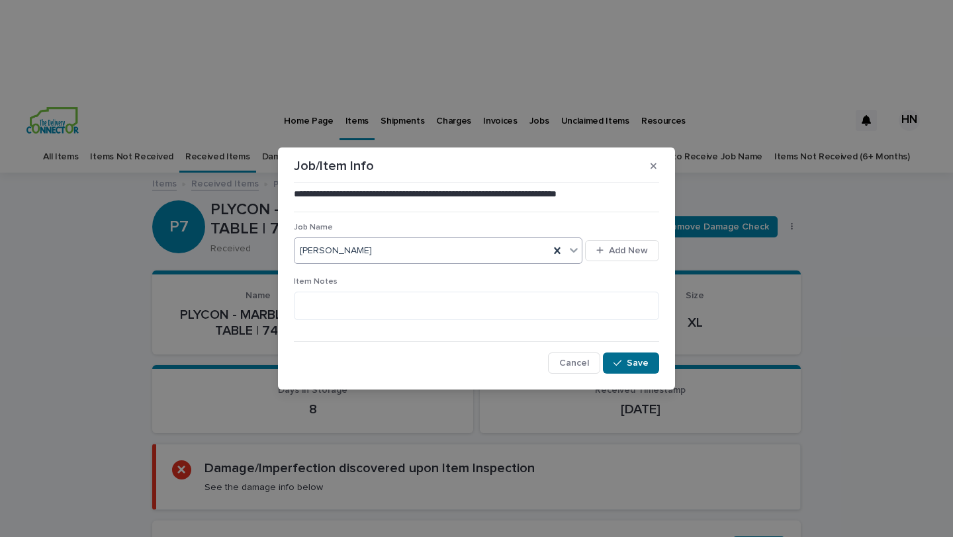
click at [646, 362] on span "Save" at bounding box center [637, 363] width 22 height 9
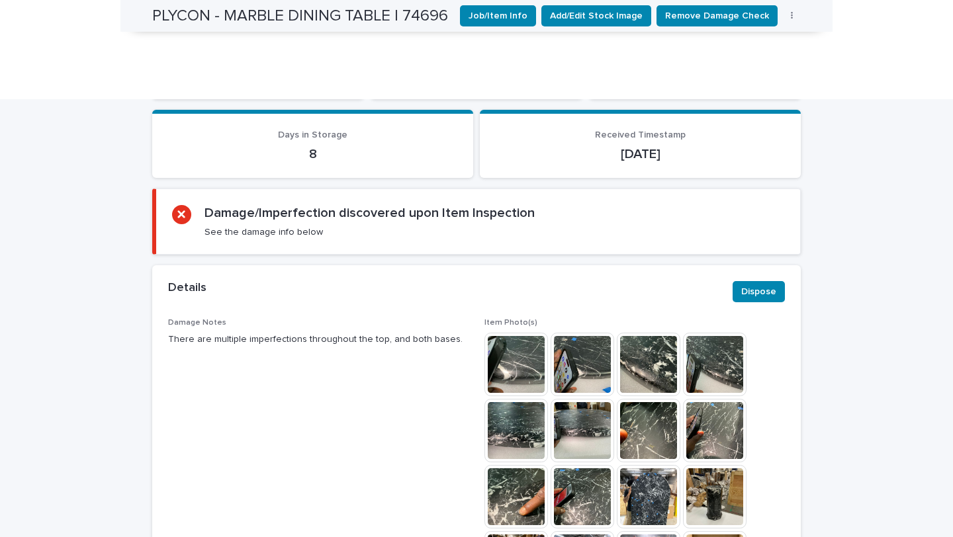
scroll to position [451, 0]
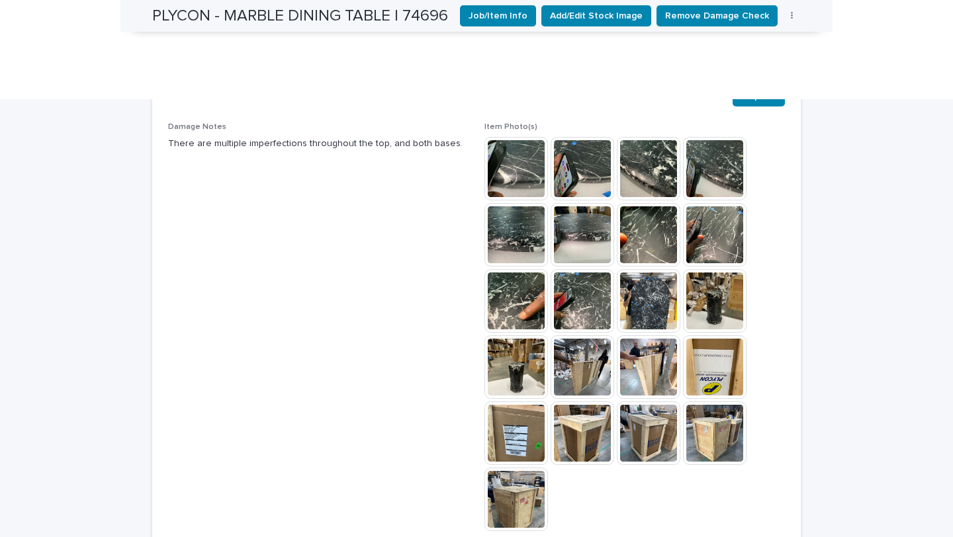
click at [513, 335] on img at bounding box center [516, 367] width 64 height 64
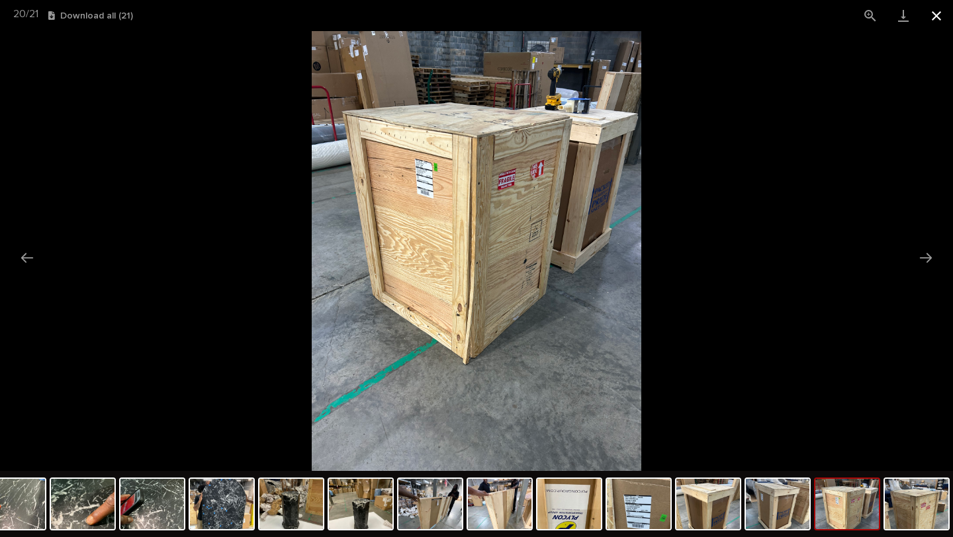
click at [935, 11] on button "Close gallery" at bounding box center [935, 15] width 33 height 31
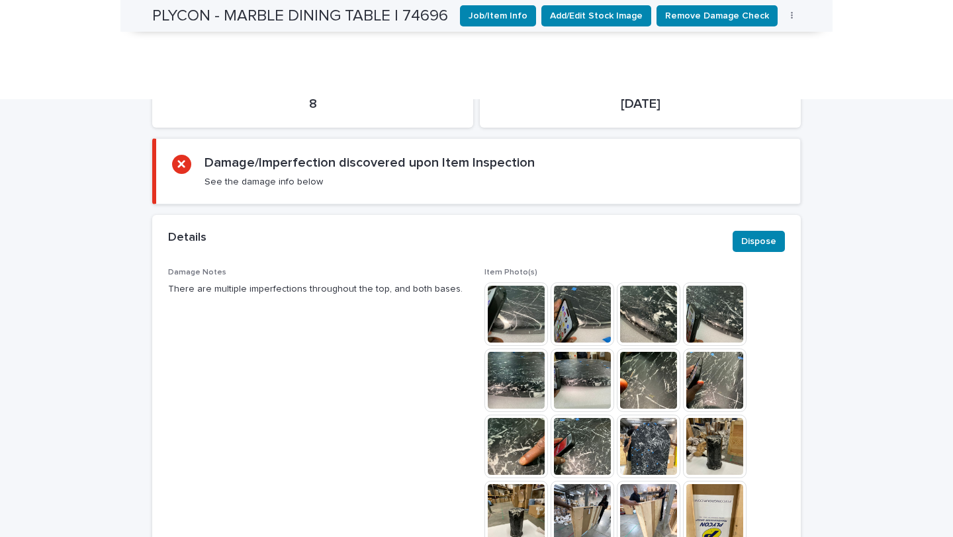
scroll to position [275, 0]
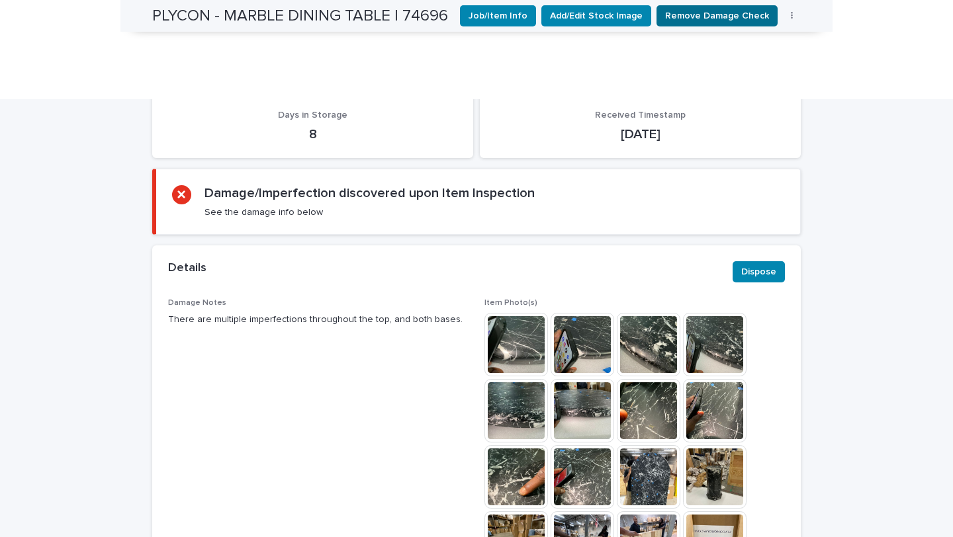
click at [714, 9] on span "Remove Damage Check" at bounding box center [717, 15] width 104 height 13
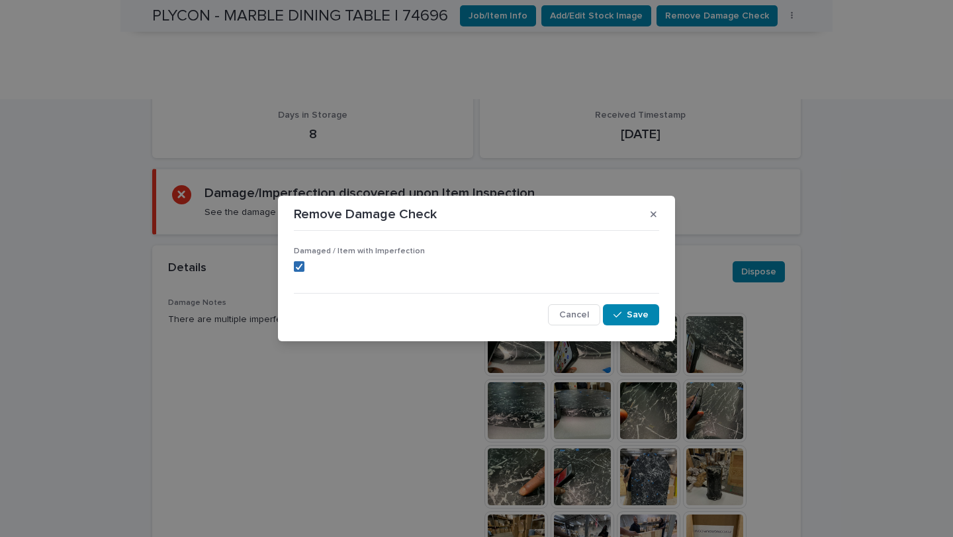
click at [300, 268] on icon at bounding box center [299, 266] width 8 height 7
click at [624, 318] on div "button" at bounding box center [619, 314] width 13 height 9
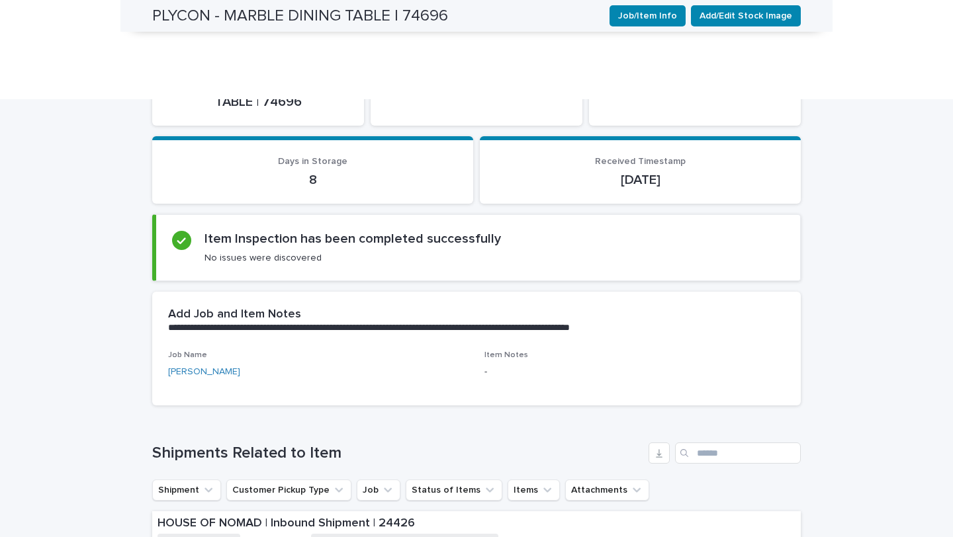
scroll to position [0, 0]
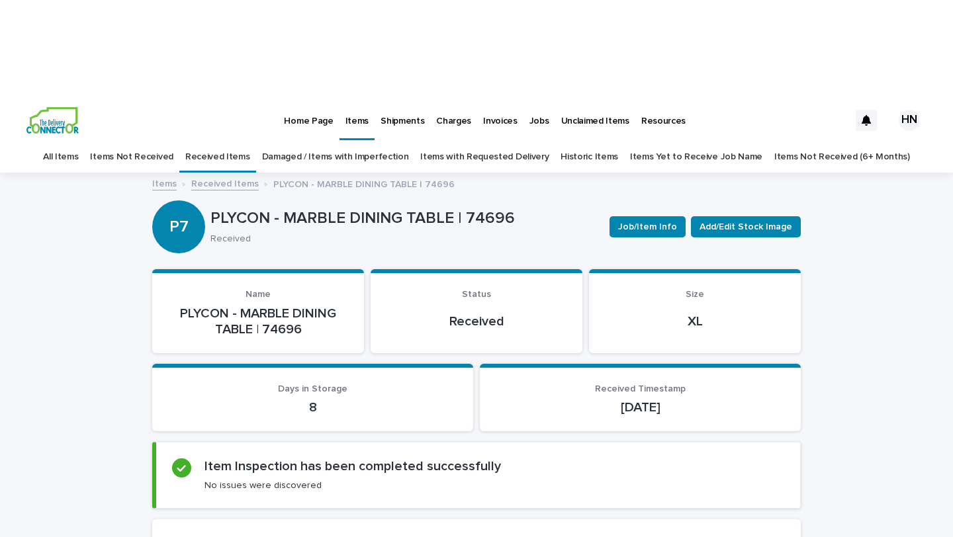
click at [240, 142] on link "Received Items" at bounding box center [217, 157] width 65 height 31
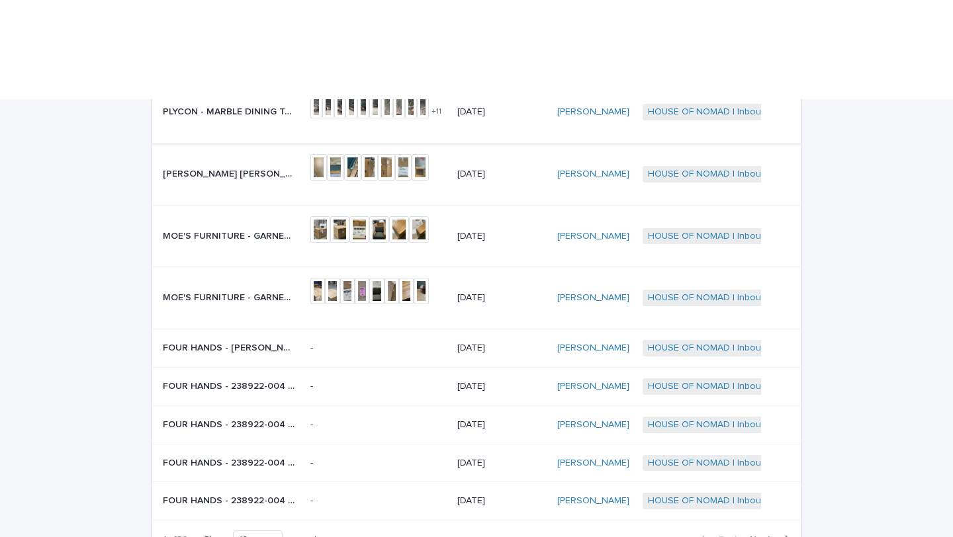
scroll to position [242, 0]
click at [755, 534] on span "Next" at bounding box center [763, 538] width 29 height 9
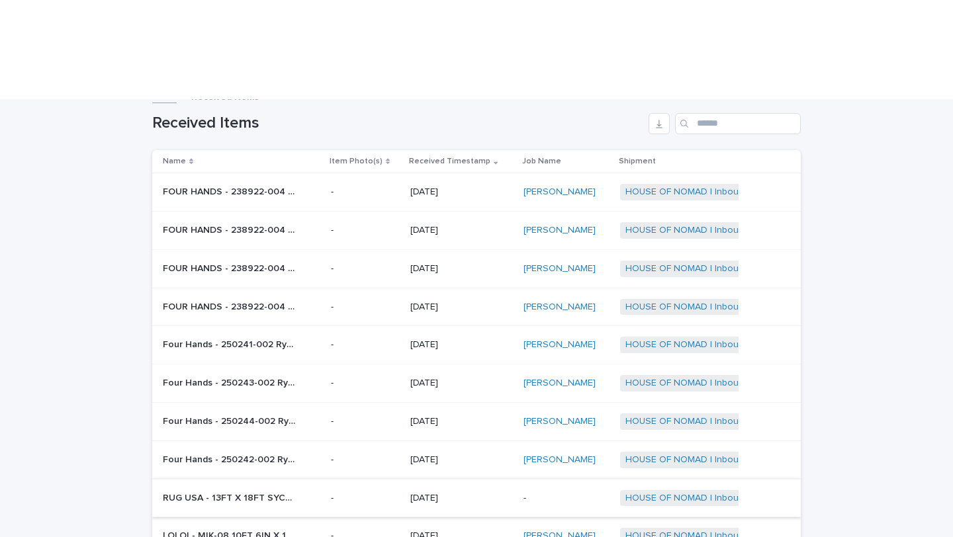
scroll to position [81, 0]
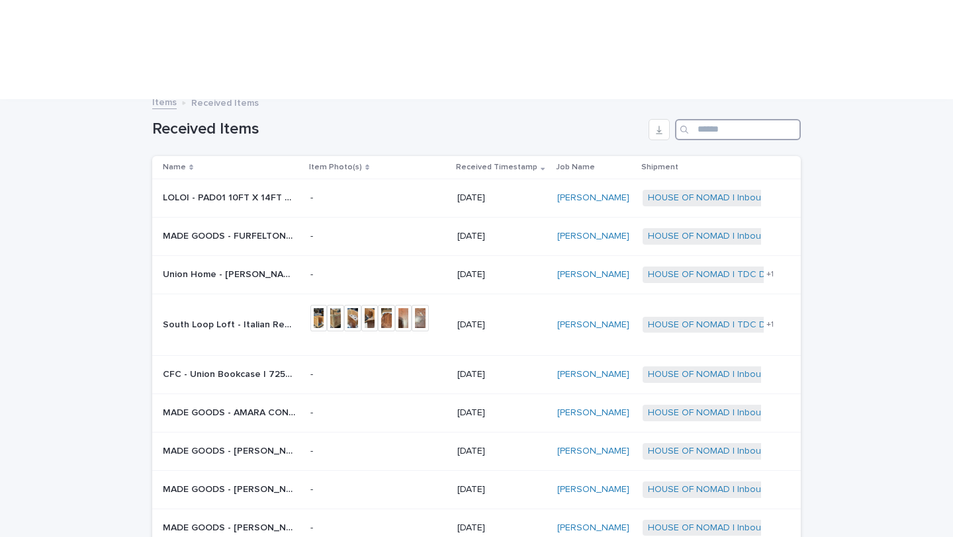
click at [726, 119] on input "Search" at bounding box center [738, 129] width 126 height 21
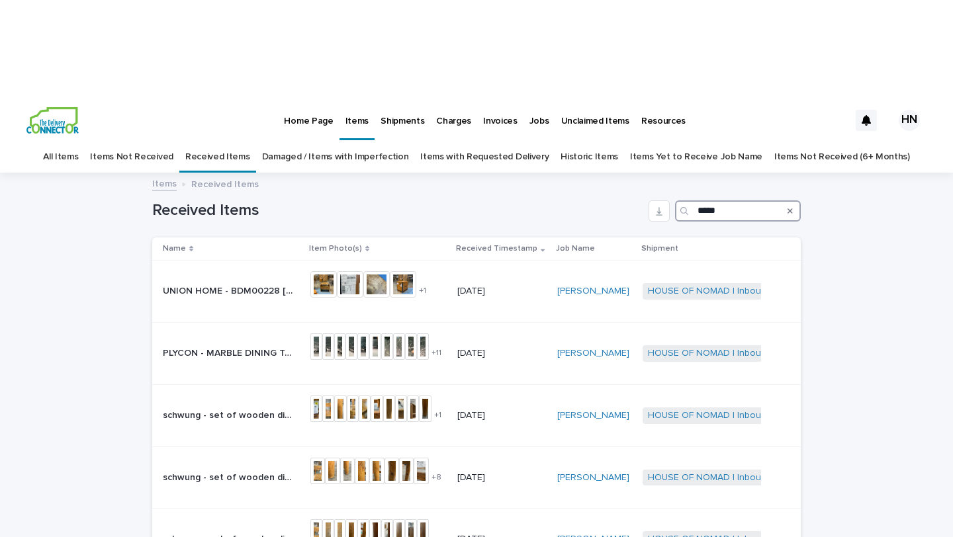
type input "*****"
click at [788, 207] on icon "Search" at bounding box center [789, 211] width 5 height 8
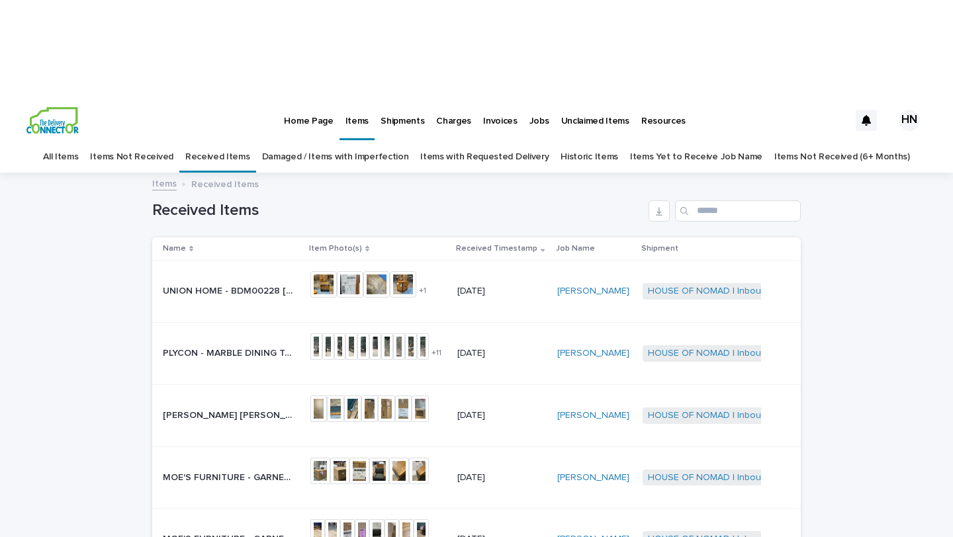
click at [324, 99] on p "Home Page" at bounding box center [308, 113] width 49 height 28
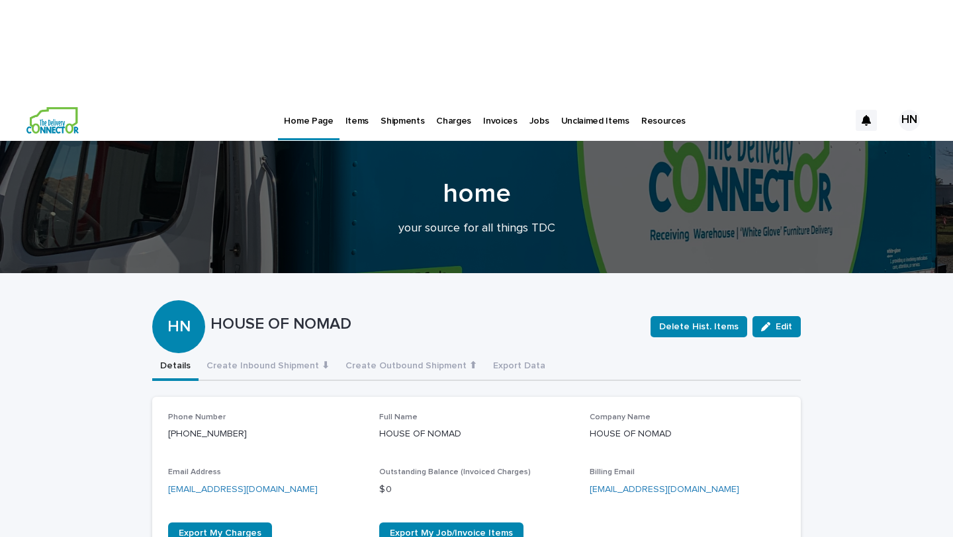
click at [583, 99] on p "Unclaimed Items" at bounding box center [595, 113] width 68 height 28
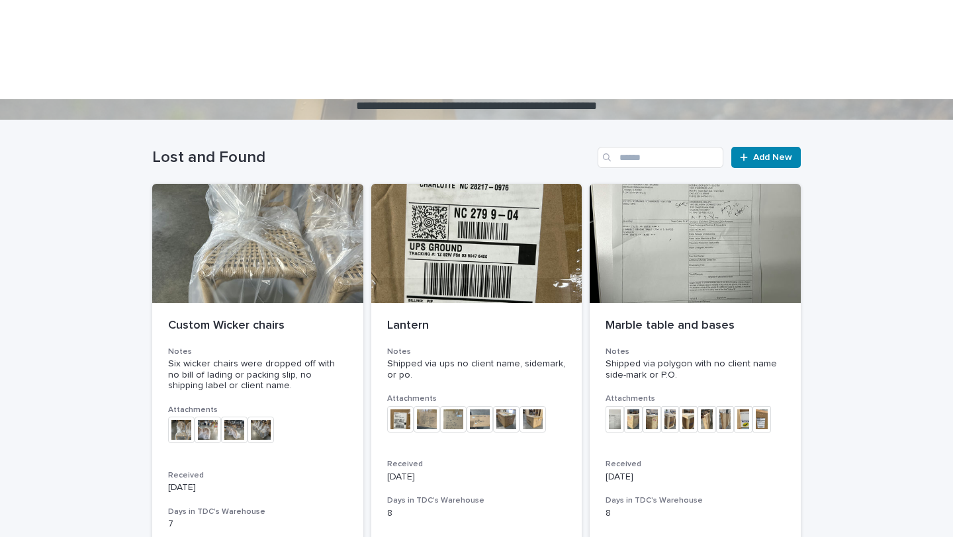
scroll to position [153, 0]
click at [431, 407] on img at bounding box center [426, 420] width 26 height 26
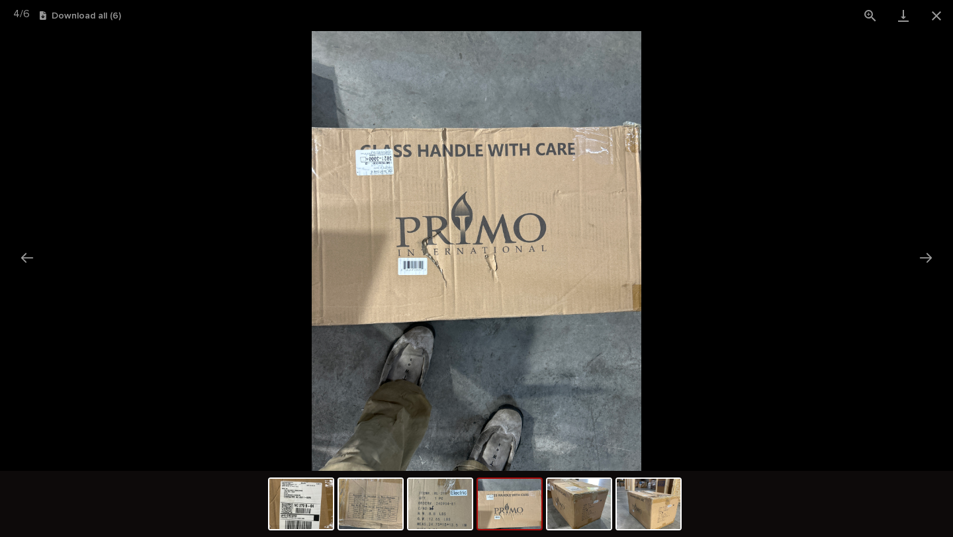
scroll to position [0, 0]
click at [818, 235] on picture at bounding box center [476, 251] width 953 height 440
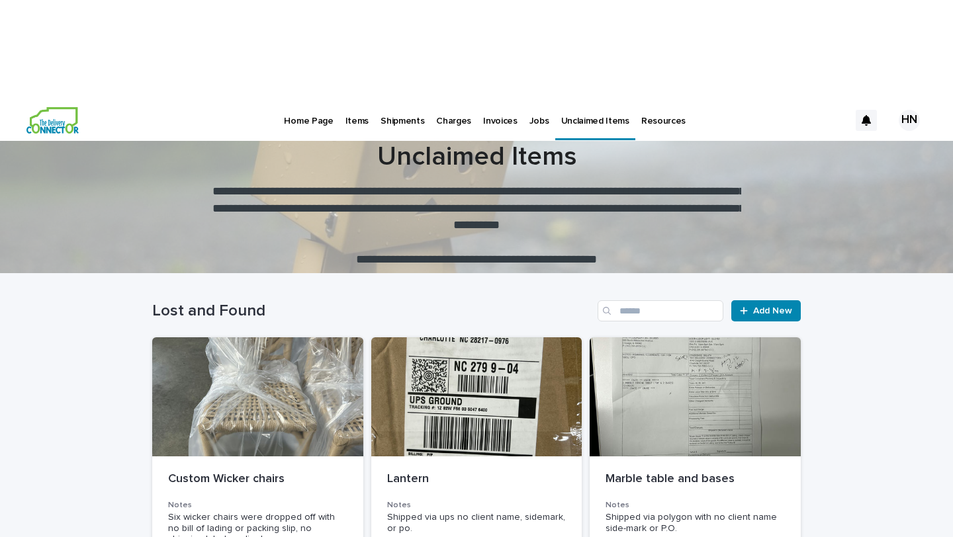
click at [529, 99] on link "Jobs" at bounding box center [539, 119] width 32 height 41
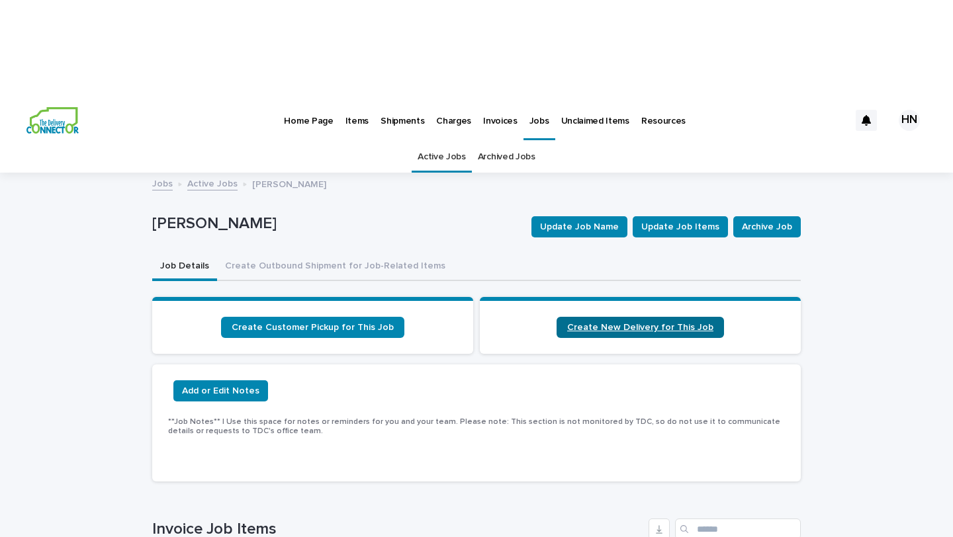
click at [587, 323] on span "Create New Delivery for This Job" at bounding box center [640, 327] width 146 height 9
